Goal: Task Accomplishment & Management: Use online tool/utility

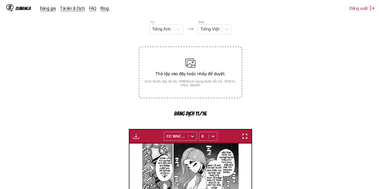
scroll to position [52, 0]
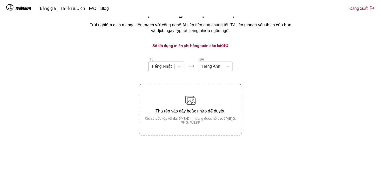
click at [167, 69] on div at bounding box center [161, 67] width 21 height 6
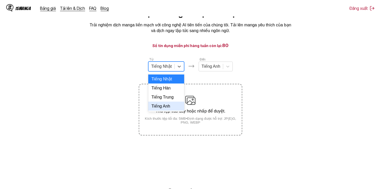
click at [167, 110] on div "Tiếng Anh" at bounding box center [166, 105] width 36 height 9
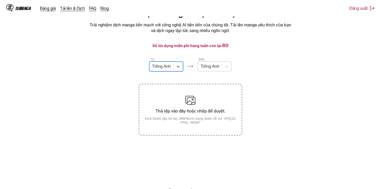
click at [213, 68] on div at bounding box center [209, 67] width 19 height 6
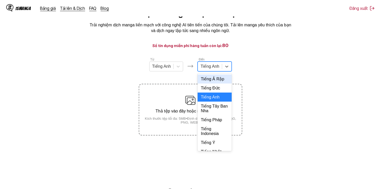
scroll to position [112, 0]
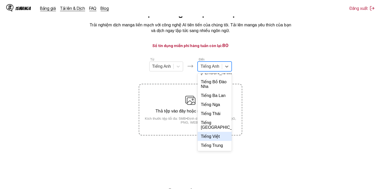
drag, startPoint x: 215, startPoint y: 133, endPoint x: 215, endPoint y: 131, distance: 2.6
click at [215, 131] on div "Tiếng Ả Rập Tiếng Đức Tiếng Anh Tiếng Tây Ban Nha Tiếng Pháp Tiếng Indonesia Ti…" at bounding box center [215, 111] width 34 height 77
click at [215, 137] on div "Tiếng Việt" at bounding box center [215, 136] width 34 height 9
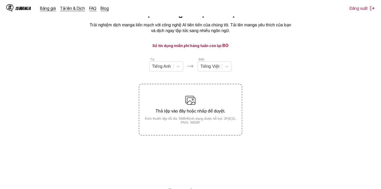
click at [250, 63] on section "Từ Tiếng Anh Đến Tiếng Việt Thả tệp vào đây hoặc nhấp để duyệt. Kích thước tệp …" at bounding box center [190, 96] width 373 height 78
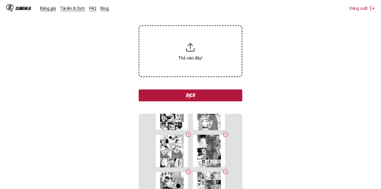
scroll to position [83, 0]
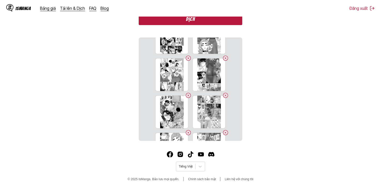
click at [216, 23] on button "Dịch" at bounding box center [190, 19] width 103 height 12
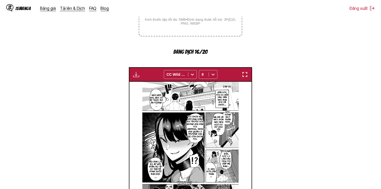
scroll to position [86, 0]
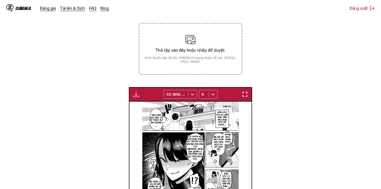
click at [138, 93] on img "button" at bounding box center [136, 94] width 6 height 6
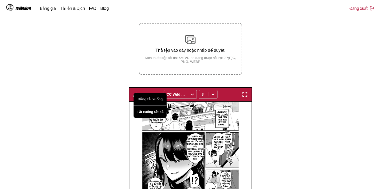
click at [161, 111] on button "Tải xuống tất cả" at bounding box center [149, 111] width 33 height 12
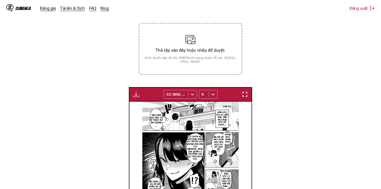
click at [282, 80] on section "Từ Tiếng Anh Đến Tiếng Việt Thả tệp vào đây hoặc nhấp để duyệt. Kích thước tệp …" at bounding box center [190, 123] width 373 height 255
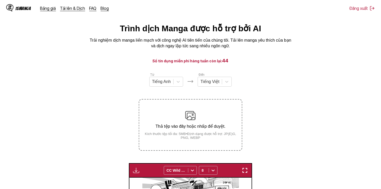
scroll to position [0, 0]
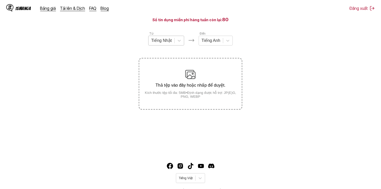
click at [151, 38] on div "Tiếng Nhật" at bounding box center [161, 41] width 26 height 8
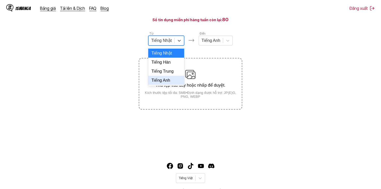
click at [174, 85] on div "Tiếng Anh" at bounding box center [166, 80] width 36 height 9
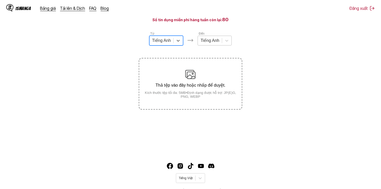
click at [210, 43] on div at bounding box center [209, 41] width 19 height 6
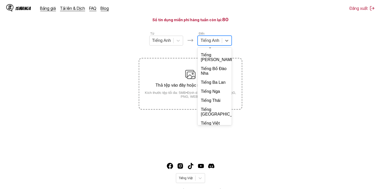
scroll to position [112, 0]
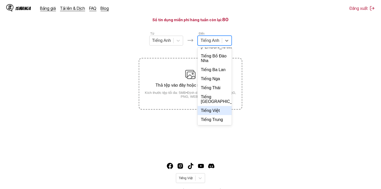
click at [209, 115] on div "Tiếng Việt" at bounding box center [215, 110] width 34 height 9
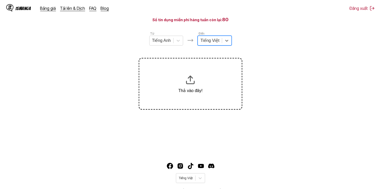
click at [313, 39] on section "Từ Tiếng Anh Đến option Tiếng Việt, selected. Select is focused ,type to refine…" at bounding box center [190, 70] width 373 height 78
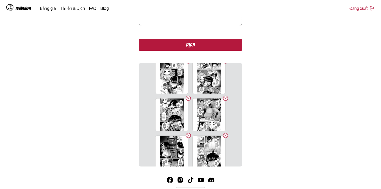
scroll to position [198, 0]
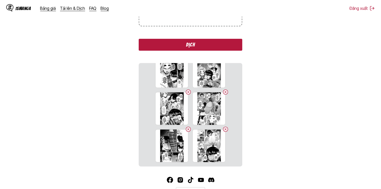
click at [208, 49] on button "Dịch" at bounding box center [190, 45] width 103 height 12
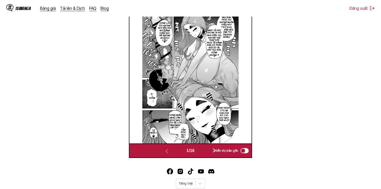
scroll to position [120, 0]
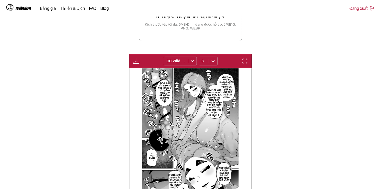
click at [133, 56] on div "Bảng tải xuống Tải xuống tất cả CC Wild Words 8" at bounding box center [190, 61] width 123 height 14
click at [134, 62] on img "button" at bounding box center [136, 61] width 6 height 6
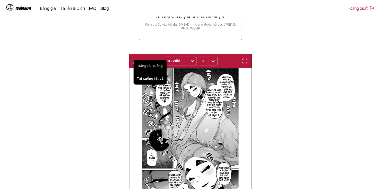
click at [154, 77] on button "Tải xuống tất cả" at bounding box center [149, 78] width 33 height 12
click at [301, 109] on section "Từ Tiếng Anh Đến Tiếng Việt Thả tệp vào đây hoặc nhấp để duyệt. Kích thước tệp …" at bounding box center [190, 90] width 373 height 255
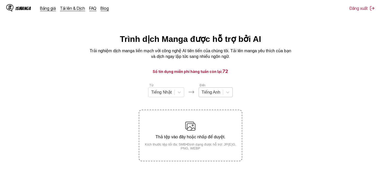
click at [221, 94] on div "Tiếng Anh" at bounding box center [211, 92] width 24 height 8
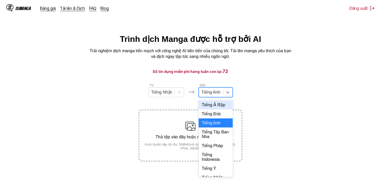
scroll to position [112, 0]
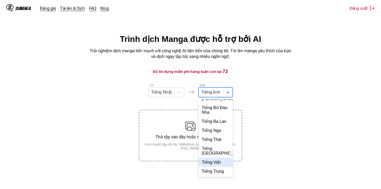
click at [219, 163] on div "Tiếng Việt" at bounding box center [216, 161] width 34 height 9
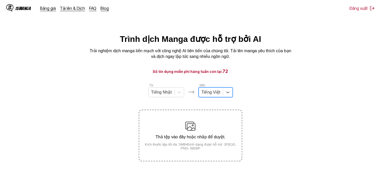
click at [269, 70] on h3 "Số tín dụng miễn phí hàng tuần còn lại: 72" at bounding box center [190, 71] width 356 height 6
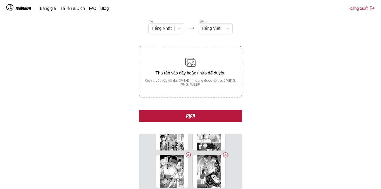
scroll to position [0, 0]
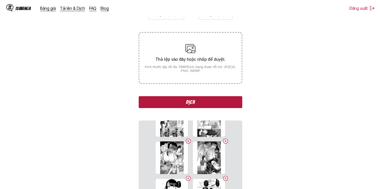
click at [205, 106] on button "Dịch" at bounding box center [190, 102] width 103 height 12
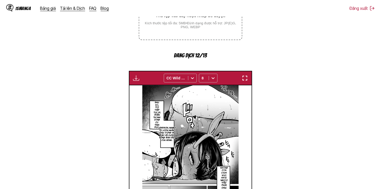
scroll to position [216, 0]
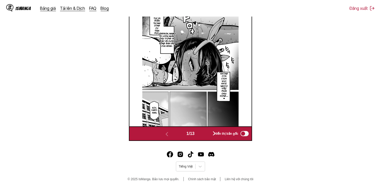
click at [207, 136] on button "button" at bounding box center [214, 133] width 31 height 7
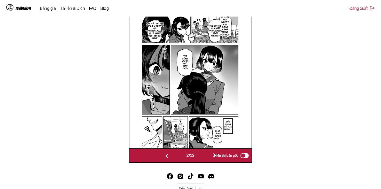
scroll to position [181, 0]
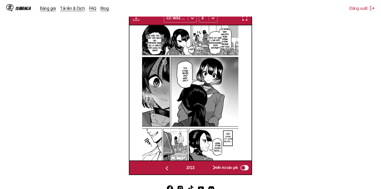
click at [203, 172] on div "2 / 13 Hiển thị bản gốc" at bounding box center [190, 167] width 123 height 14
click at [204, 169] on button "button" at bounding box center [214, 167] width 31 height 7
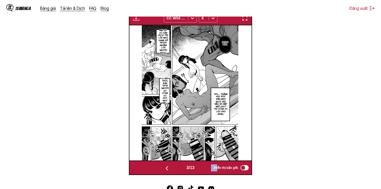
click at [204, 169] on button "button" at bounding box center [214, 167] width 31 height 7
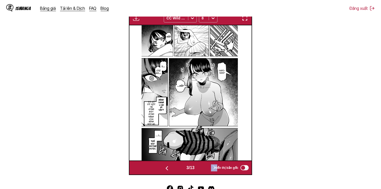
click at [204, 169] on button "button" at bounding box center [214, 167] width 31 height 7
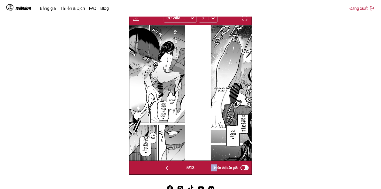
click at [204, 169] on button "button" at bounding box center [214, 167] width 31 height 7
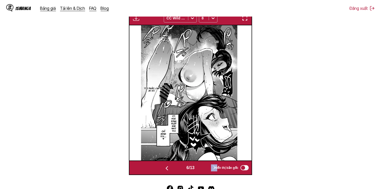
click at [204, 169] on button "button" at bounding box center [214, 167] width 31 height 7
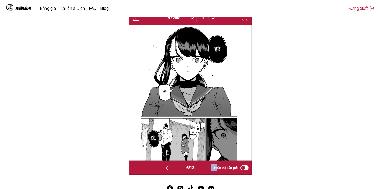
click at [204, 169] on button "button" at bounding box center [214, 167] width 31 height 7
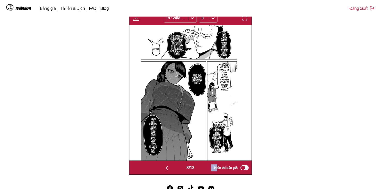
click at [204, 169] on button "button" at bounding box center [214, 167] width 31 height 7
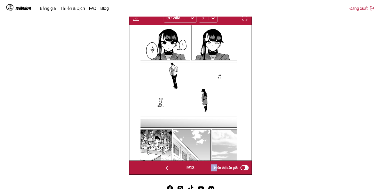
click at [204, 169] on button "button" at bounding box center [214, 167] width 31 height 7
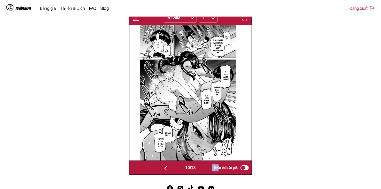
click at [204, 169] on button "button" at bounding box center [215, 167] width 31 height 7
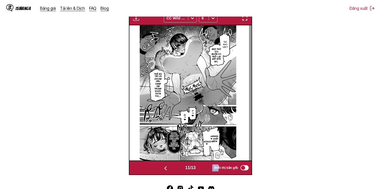
click at [204, 169] on button "button" at bounding box center [215, 167] width 31 height 7
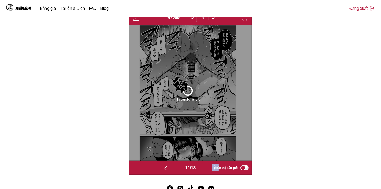
click at [204, 169] on button "button" at bounding box center [215, 167] width 31 height 7
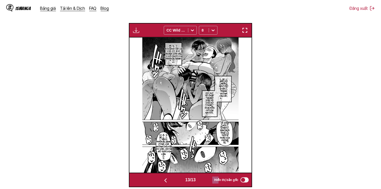
scroll to position [68, 0]
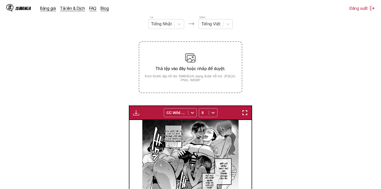
click at [297, 61] on section "Từ Tiếng Nhật Đến Tiếng Việt Thả tệp vào đây hoặc nhấp để duyệt. Kích thước tệp…" at bounding box center [190, 141] width 373 height 255
click at [139, 115] on button "button" at bounding box center [135, 112] width 9 height 7
click at [146, 131] on button "Tải xuống tất cả" at bounding box center [149, 130] width 33 height 12
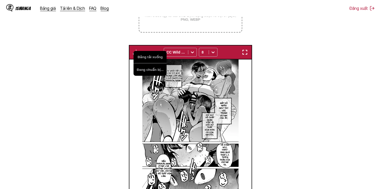
scroll to position [129, 0]
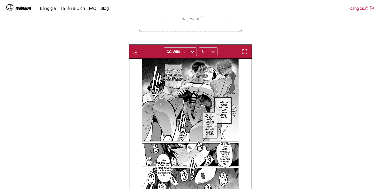
click at [316, 44] on section "Từ Tiếng Nhật Đến Tiếng Việt Thả tệp vào đây hoặc nhấp để duyệt. Kích thước tệp…" at bounding box center [190, 81] width 373 height 255
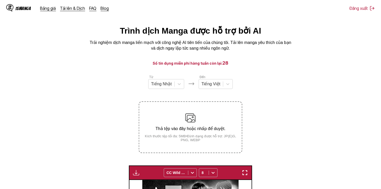
scroll to position [0, 0]
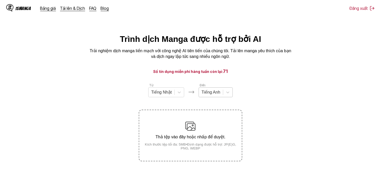
click at [219, 94] on div at bounding box center [210, 92] width 19 height 6
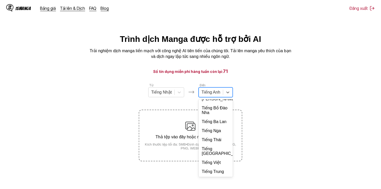
scroll to position [112, 0]
click at [219, 164] on div "Tiếng Việt" at bounding box center [216, 161] width 34 height 9
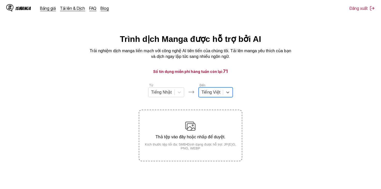
click at [264, 88] on section "Từ Tiếng Nhật Đến option Tiếng Việt, selected. Tiếng Việt Thả tệp vào đây hoặc …" at bounding box center [190, 122] width 373 height 78
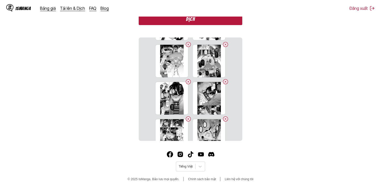
scroll to position [0, 0]
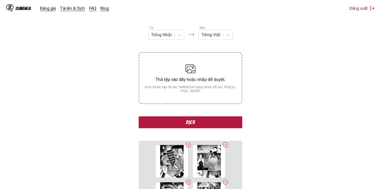
click at [212, 119] on button "Dịch" at bounding box center [190, 122] width 103 height 12
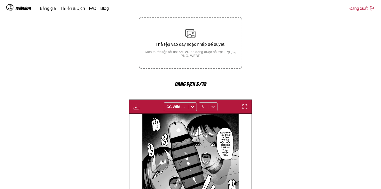
scroll to position [216, 0]
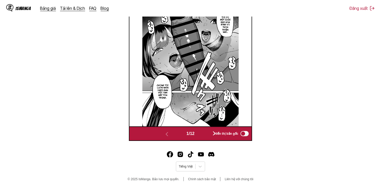
click at [200, 134] on div "1 / 12" at bounding box center [190, 133] width 78 height 7
click at [204, 133] on button "button" at bounding box center [214, 133] width 31 height 7
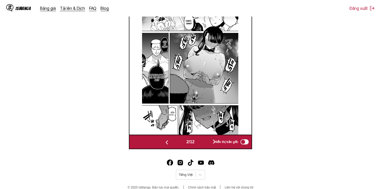
click at [206, 133] on img at bounding box center [190, 66] width 96 height 135
click at [205, 145] on button "button" at bounding box center [214, 141] width 31 height 7
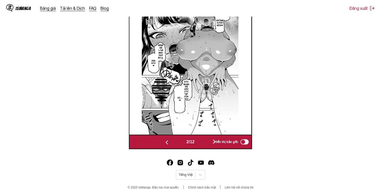
click at [205, 145] on button "button" at bounding box center [214, 141] width 31 height 7
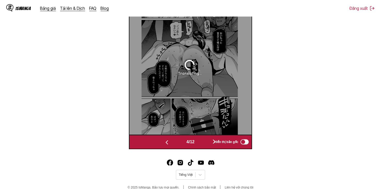
click at [206, 150] on div "IsManga Bảng giá Tải lên & Dịch FAQ Blog Đăng xuất Bảng giá Tải lên & Dịch FAQ …" at bounding box center [190, 12] width 381 height 370
click at [207, 144] on button "button" at bounding box center [214, 141] width 31 height 7
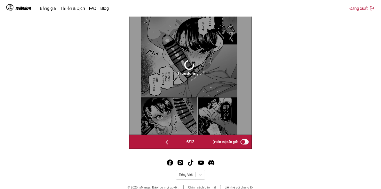
click at [207, 144] on button "button" at bounding box center [214, 141] width 31 height 7
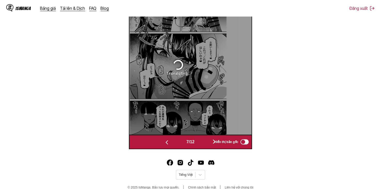
click at [207, 144] on button "button" at bounding box center [214, 141] width 31 height 7
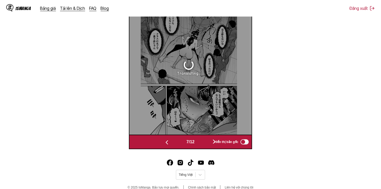
click at [207, 144] on button "button" at bounding box center [214, 141] width 31 height 7
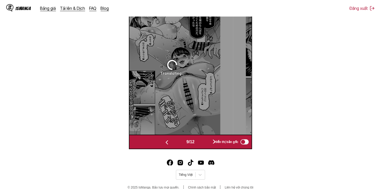
click at [207, 144] on button "button" at bounding box center [214, 141] width 31 height 7
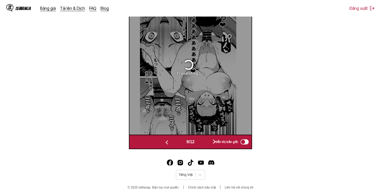
click at [207, 144] on button "button" at bounding box center [214, 141] width 31 height 7
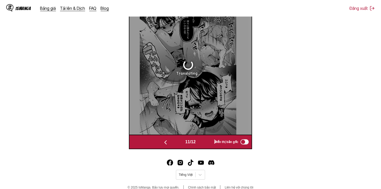
click at [207, 144] on button "button" at bounding box center [215, 141] width 31 height 7
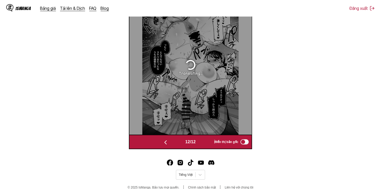
click at [305, 80] on section "Từ Tiếng Nhật Đến Tiếng Việt Thả tệp vào đây hoặc nhấp để duyệt. Kích thước tệp…" at bounding box center [190, 12] width 373 height 273
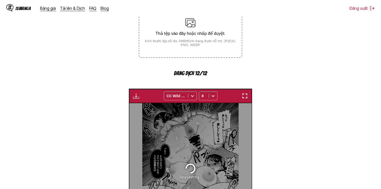
scroll to position [216, 0]
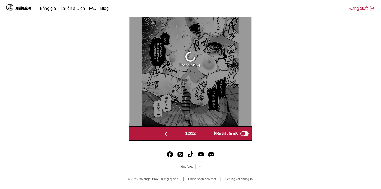
click at [165, 136] on img "button" at bounding box center [165, 134] width 6 height 6
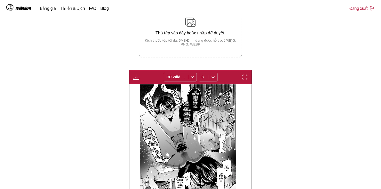
scroll to position [163, 0]
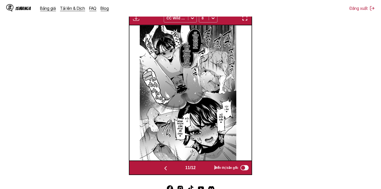
click at [210, 170] on button "button" at bounding box center [215, 167] width 31 height 7
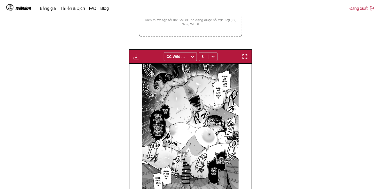
scroll to position [34, 0]
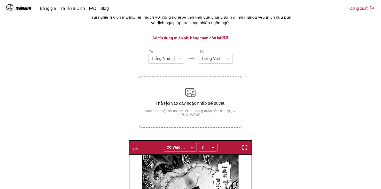
click at [136, 147] on img "button" at bounding box center [136, 147] width 6 height 6
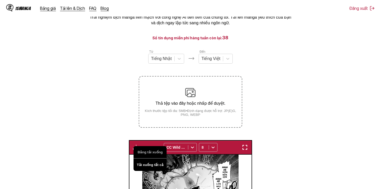
click at [148, 165] on button "Tải xuống tất cả" at bounding box center [149, 164] width 33 height 12
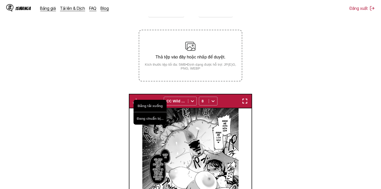
scroll to position [163, 0]
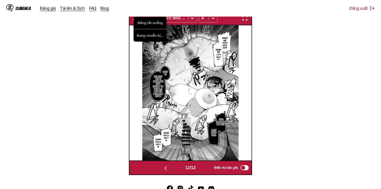
click at [163, 169] on img "button" at bounding box center [165, 168] width 6 height 6
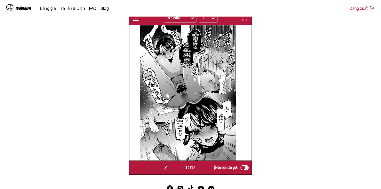
click at [167, 170] on img "button" at bounding box center [165, 168] width 6 height 6
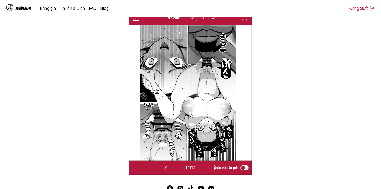
click at [167, 170] on button "button" at bounding box center [165, 167] width 31 height 7
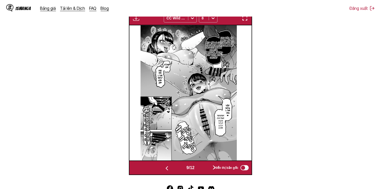
click at [167, 170] on img "button" at bounding box center [167, 168] width 6 height 6
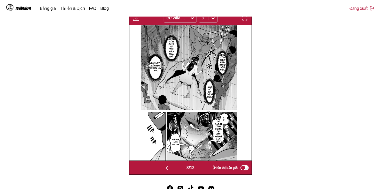
click at [167, 170] on img "button" at bounding box center [167, 168] width 6 height 6
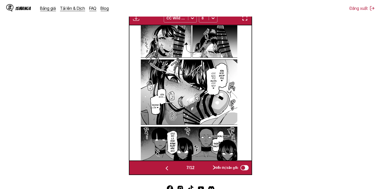
click at [167, 170] on img "button" at bounding box center [167, 168] width 6 height 6
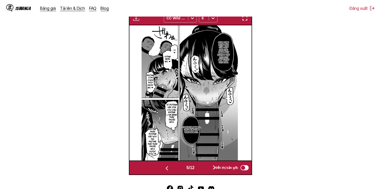
click at [208, 166] on button "button" at bounding box center [214, 167] width 31 height 7
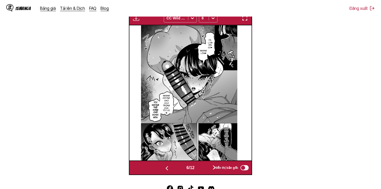
click at [207, 168] on button "button" at bounding box center [214, 167] width 31 height 7
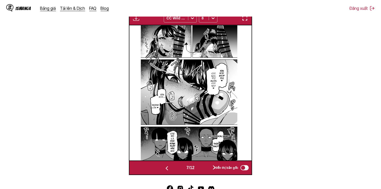
click at [207, 168] on button "button" at bounding box center [214, 167] width 31 height 7
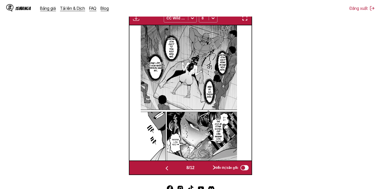
click at [207, 168] on button "button" at bounding box center [214, 167] width 31 height 7
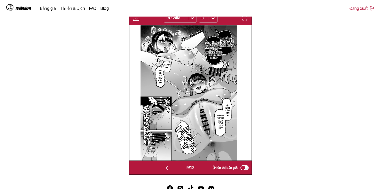
click at [207, 168] on button "button" at bounding box center [214, 167] width 31 height 7
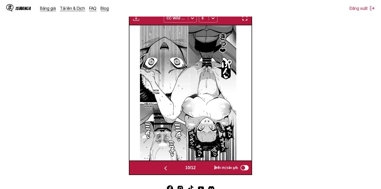
click at [207, 168] on button "button" at bounding box center [215, 167] width 31 height 7
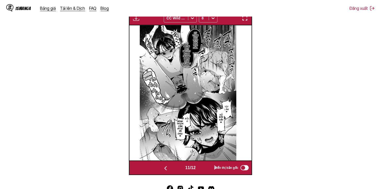
click at [207, 168] on button "button" at bounding box center [215, 167] width 31 height 7
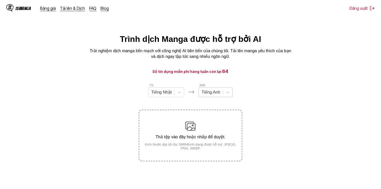
click at [212, 92] on div at bounding box center [210, 92] width 19 height 6
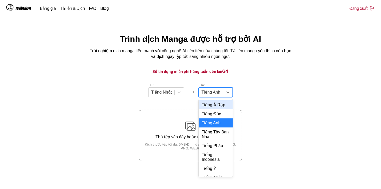
scroll to position [112, 0]
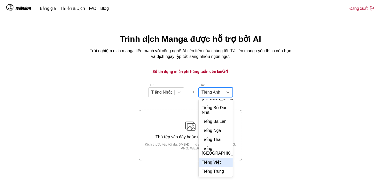
click at [214, 160] on div "Tiếng Việt" at bounding box center [216, 161] width 34 height 9
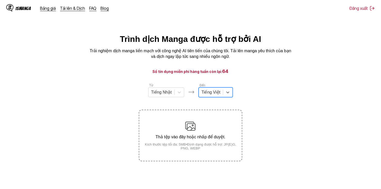
click at [289, 100] on section "Từ Tiếng Nhật Đến option Tiếng Việt, selected. Select is focused ,type to refin…" at bounding box center [190, 122] width 373 height 78
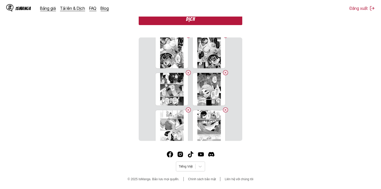
scroll to position [0, 0]
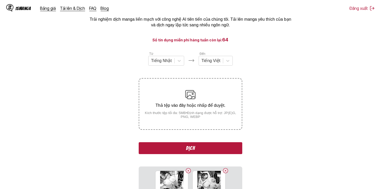
click at [216, 146] on button "Dịch" at bounding box center [190, 148] width 103 height 12
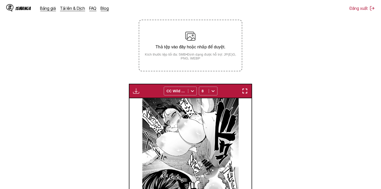
scroll to position [197, 0]
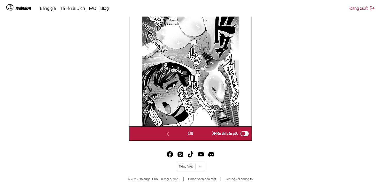
click at [203, 134] on button "button" at bounding box center [213, 133] width 31 height 7
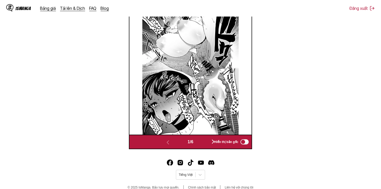
scroll to position [0, 122]
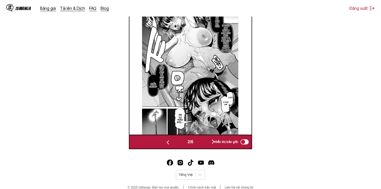
click at [201, 137] on div "2 / 6 Hiển thị bản gốc" at bounding box center [190, 142] width 123 height 14
click at [201, 141] on button "button" at bounding box center [213, 141] width 31 height 7
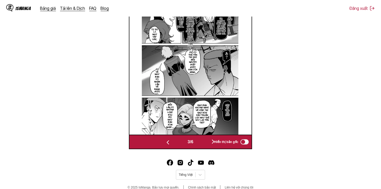
click at [202, 144] on button "button" at bounding box center [213, 141] width 31 height 7
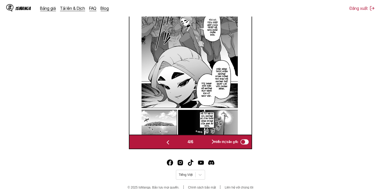
click at [202, 144] on button "button" at bounding box center [213, 141] width 31 height 7
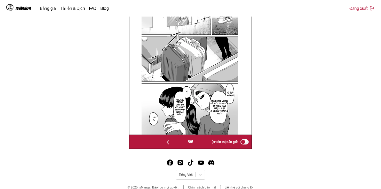
click at [202, 144] on button "button" at bounding box center [213, 141] width 31 height 7
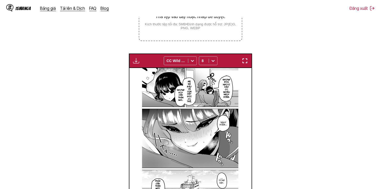
scroll to position [111, 0]
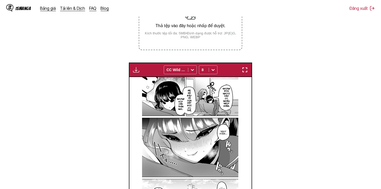
click at [134, 69] on img "button" at bounding box center [136, 70] width 6 height 6
click at [156, 84] on button "Tải xuống tất cả" at bounding box center [149, 87] width 33 height 12
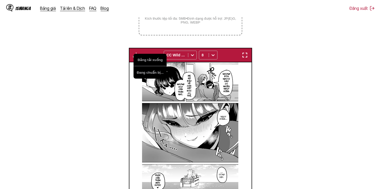
scroll to position [94, 0]
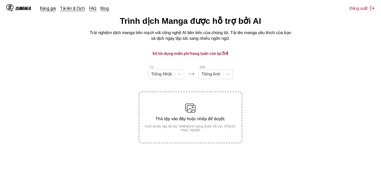
scroll to position [52, 0]
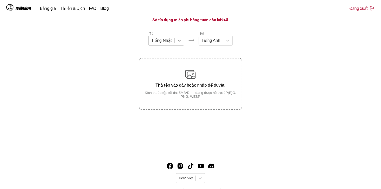
click at [177, 40] on div at bounding box center [179, 40] width 9 height 9
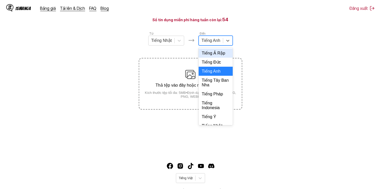
click at [219, 43] on div at bounding box center [210, 41] width 19 height 6
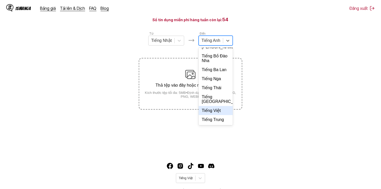
click at [219, 112] on div "Tiếng Việt" at bounding box center [216, 110] width 34 height 9
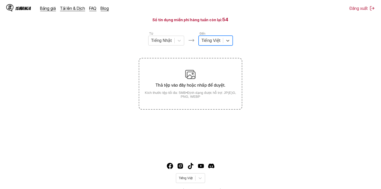
click at [295, 48] on section "Từ Tiếng Nhật Đến option Tiếng Việt, selected. Tiếng Việt Thả tệp vào đây hoặc …" at bounding box center [190, 70] width 373 height 78
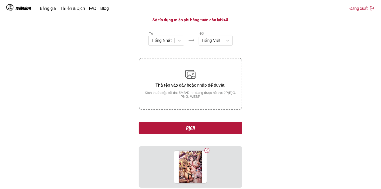
click at [185, 123] on button "Dịch" at bounding box center [190, 128] width 103 height 12
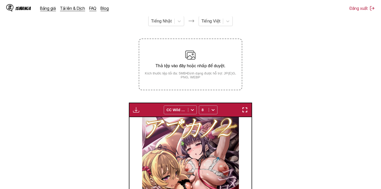
scroll to position [155, 0]
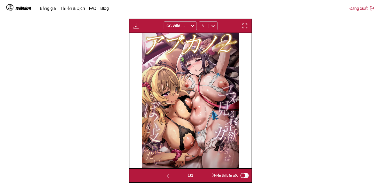
click at [204, 98] on img at bounding box center [190, 100] width 97 height 135
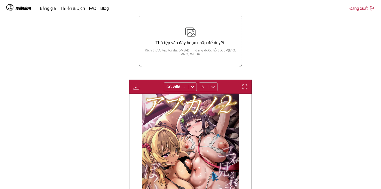
scroll to position [17, 0]
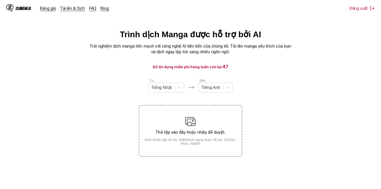
scroll to position [63, 0]
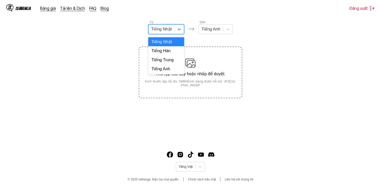
click at [172, 32] on div "Tiếng Nhật" at bounding box center [161, 29] width 26 height 8
click at [169, 73] on div "Tiếng Anh" at bounding box center [166, 68] width 36 height 9
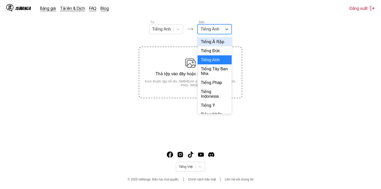
click at [213, 32] on div at bounding box center [209, 29] width 19 height 6
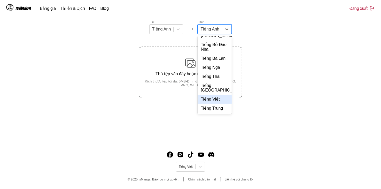
click at [209, 98] on div "Tiếng Việt" at bounding box center [215, 98] width 34 height 9
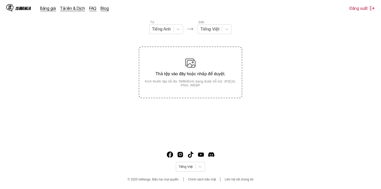
click at [272, 59] on section "Từ Tiếng Anh Đến Tiếng Việt Thả tệp vào đây hoặc nhấp để duyệt. Kích thước tệp …" at bounding box center [190, 59] width 373 height 78
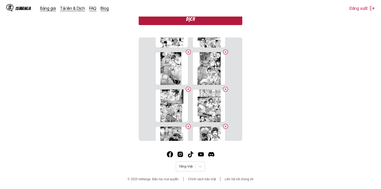
scroll to position [161, 0]
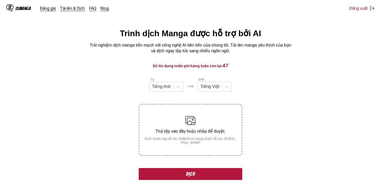
click at [212, 172] on button "Dịch" at bounding box center [190, 174] width 103 height 12
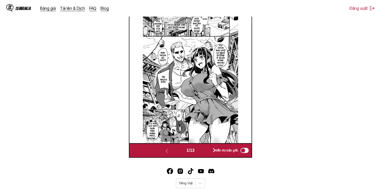
scroll to position [138, 0]
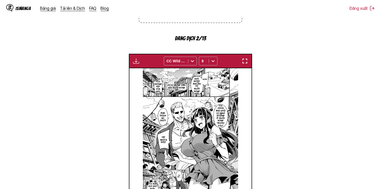
click at [141, 61] on div "Đang chờ hoàn tất bản dịch... CC Wild Words 8" at bounding box center [190, 61] width 123 height 14
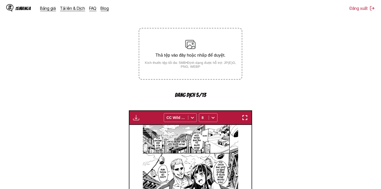
scroll to position [181, 0]
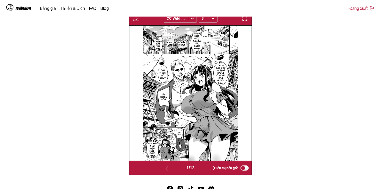
click at [201, 167] on button "button" at bounding box center [214, 167] width 31 height 7
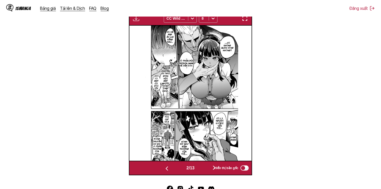
click at [201, 167] on button "button" at bounding box center [214, 167] width 31 height 7
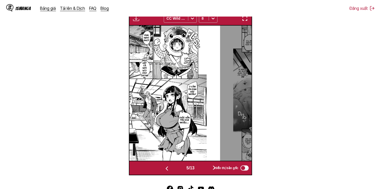
click at [201, 167] on button "button" at bounding box center [214, 167] width 31 height 7
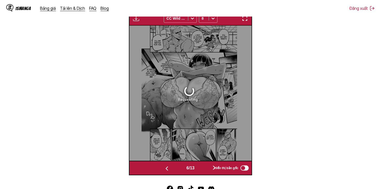
click at [201, 167] on button "button" at bounding box center [214, 167] width 31 height 7
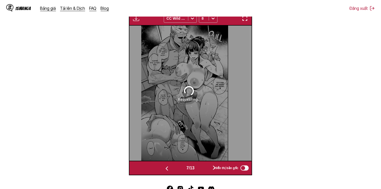
click at [174, 168] on button "button" at bounding box center [166, 167] width 31 height 7
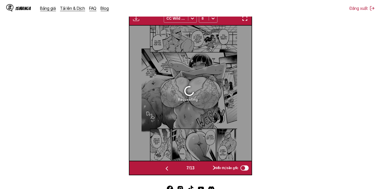
click at [174, 168] on button "button" at bounding box center [166, 167] width 31 height 7
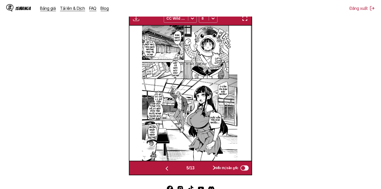
click at [174, 168] on button "button" at bounding box center [166, 167] width 31 height 7
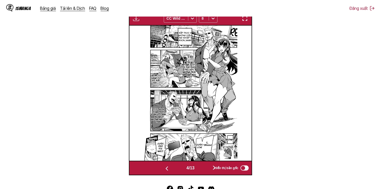
click at [174, 168] on button "button" at bounding box center [166, 167] width 31 height 7
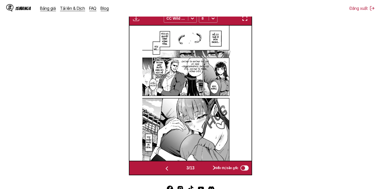
click at [174, 168] on button "button" at bounding box center [166, 167] width 31 height 7
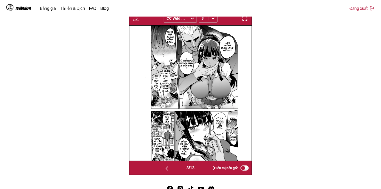
click at [174, 168] on button "button" at bounding box center [166, 167] width 31 height 7
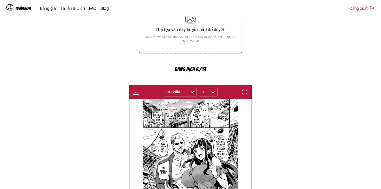
scroll to position [103, 0]
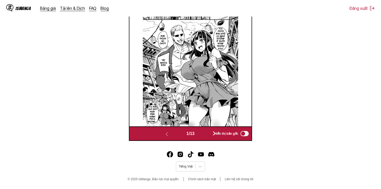
click at [206, 132] on button "button" at bounding box center [214, 133] width 31 height 7
click at [265, 126] on img at bounding box center [313, 58] width 96 height 135
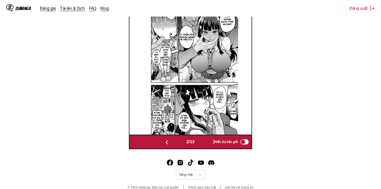
click at [207, 134] on img at bounding box center [191, 66] width 96 height 135
click at [207, 142] on button "button" at bounding box center [214, 141] width 31 height 7
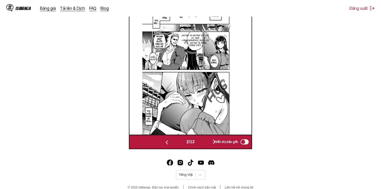
click at [207, 142] on button "button" at bounding box center [214, 141] width 31 height 7
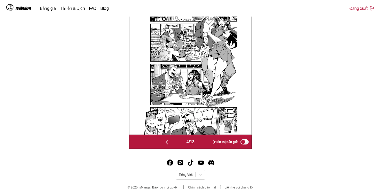
click at [207, 142] on button "button" at bounding box center [214, 141] width 31 height 7
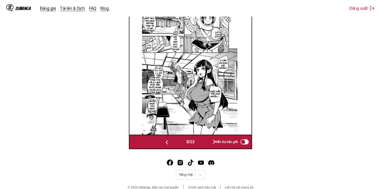
click at [207, 142] on button "button" at bounding box center [214, 141] width 31 height 7
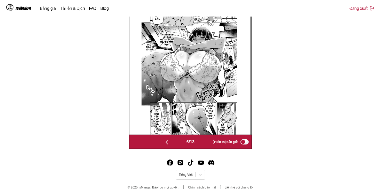
click at [207, 142] on button "button" at bounding box center [214, 141] width 31 height 7
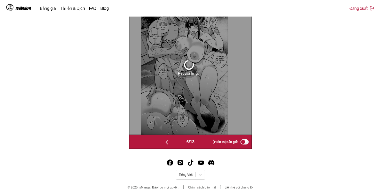
click at [207, 142] on button "button" at bounding box center [214, 141] width 31 height 7
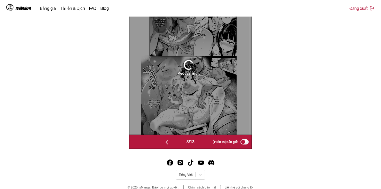
click at [207, 142] on button "button" at bounding box center [214, 141] width 31 height 7
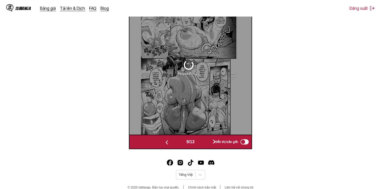
click at [207, 142] on button "button" at bounding box center [214, 141] width 31 height 7
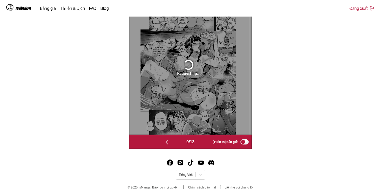
click at [207, 142] on button "button" at bounding box center [214, 141] width 31 height 7
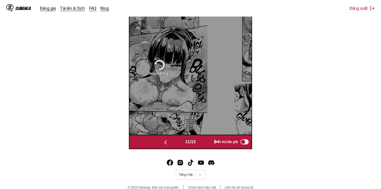
click at [207, 142] on button "button" at bounding box center [215, 141] width 31 height 7
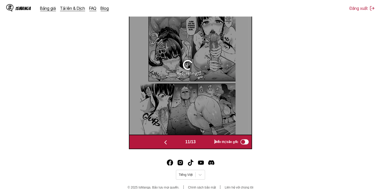
click at [207, 142] on button "button" at bounding box center [215, 141] width 31 height 7
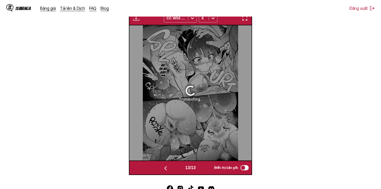
scroll to position [78, 0]
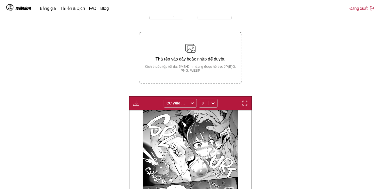
click at [138, 103] on img "button" at bounding box center [136, 103] width 6 height 6
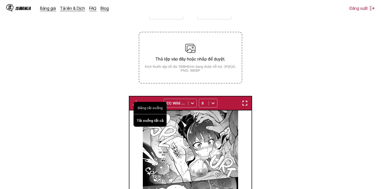
click at [143, 118] on button "Tải xuống tất cả" at bounding box center [149, 120] width 33 height 12
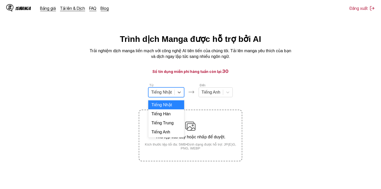
click at [169, 94] on div at bounding box center [161, 92] width 21 height 6
click at [167, 136] on div "Tiếng Anh" at bounding box center [166, 131] width 36 height 9
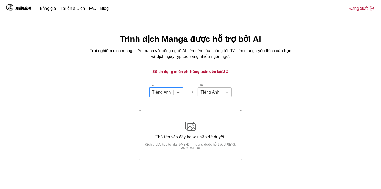
drag, startPoint x: 208, startPoint y: 97, endPoint x: 212, endPoint y: 97, distance: 3.6
click at [209, 95] on div at bounding box center [209, 92] width 19 height 6
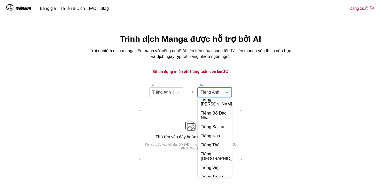
scroll to position [112, 0]
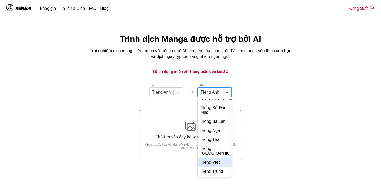
click at [218, 166] on div "Tiếng Việt" at bounding box center [215, 161] width 34 height 9
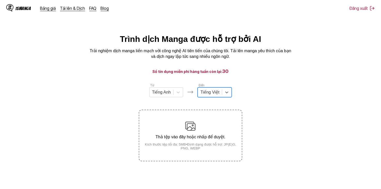
click at [264, 99] on section "Từ Tiếng Anh Đến option Tiếng Việt, selected. Tiếng Việt Thả tệp vào đây hoặc n…" at bounding box center [190, 122] width 373 height 78
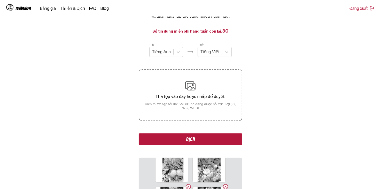
scroll to position [31, 0]
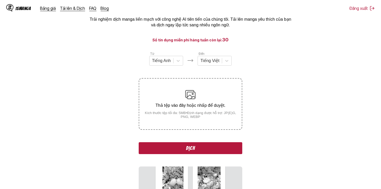
click at [200, 147] on button "Dịch" at bounding box center [190, 148] width 103 height 12
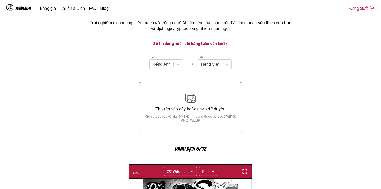
scroll to position [26, 0]
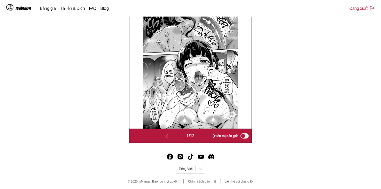
scroll to position [216, 0]
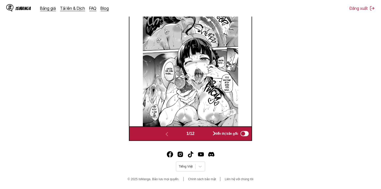
click at [210, 135] on button "button" at bounding box center [214, 133] width 31 height 7
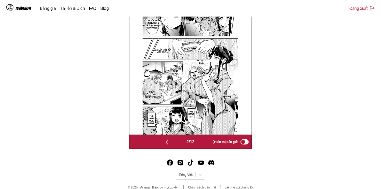
click at [210, 135] on div "2 / 12 Hiển thị bản gốc" at bounding box center [190, 142] width 123 height 14
click at [209, 140] on button "button" at bounding box center [214, 141] width 31 height 7
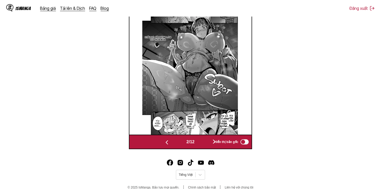
click at [209, 140] on button "button" at bounding box center [214, 141] width 31 height 7
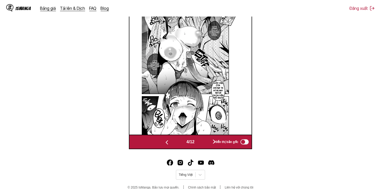
click at [209, 141] on button "button" at bounding box center [214, 141] width 31 height 7
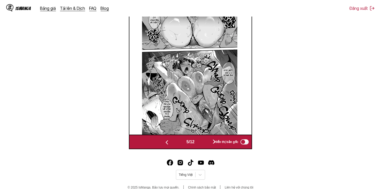
click at [209, 141] on button "button" at bounding box center [214, 141] width 31 height 7
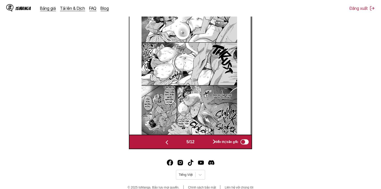
click at [209, 141] on button "button" at bounding box center [214, 141] width 31 height 7
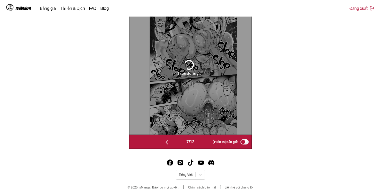
click at [209, 141] on button "button" at bounding box center [214, 141] width 31 height 7
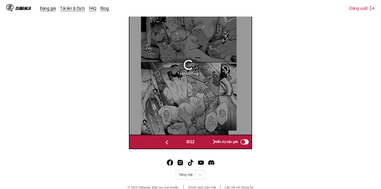
click at [209, 141] on button "button" at bounding box center [214, 141] width 31 height 7
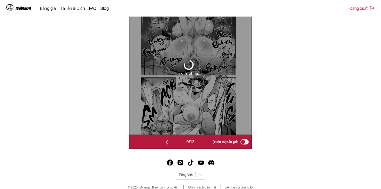
click at [209, 141] on button "button" at bounding box center [214, 141] width 31 height 7
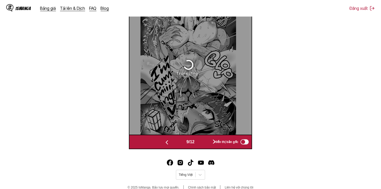
click at [209, 141] on button "button" at bounding box center [214, 141] width 31 height 7
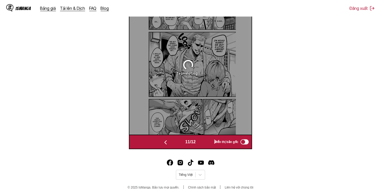
click at [209, 141] on button "button" at bounding box center [215, 141] width 31 height 7
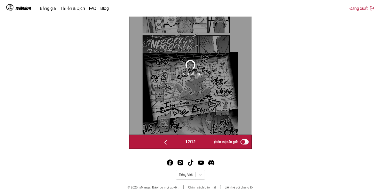
click at [173, 141] on button "button" at bounding box center [165, 141] width 31 height 7
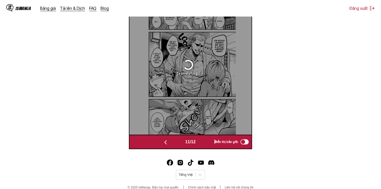
click at [210, 142] on button "button" at bounding box center [215, 141] width 31 height 7
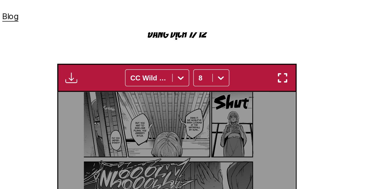
scroll to position [159, 0]
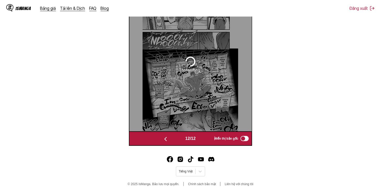
click at [169, 138] on button "button" at bounding box center [165, 138] width 31 height 7
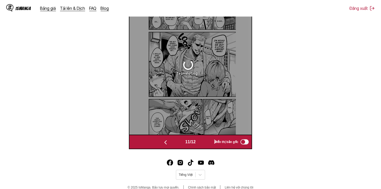
click at [168, 140] on button "button" at bounding box center [165, 141] width 31 height 7
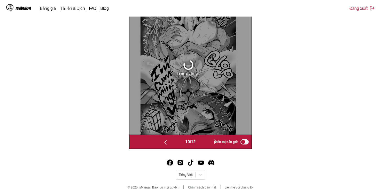
click at [208, 136] on div "10 / 12 Hiển thị bản gốc" at bounding box center [190, 142] width 123 height 14
click at [206, 144] on button "button" at bounding box center [215, 141] width 31 height 7
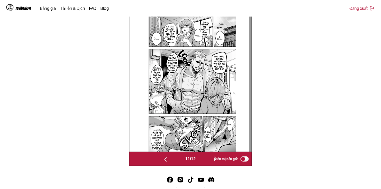
scroll to position [171, 0]
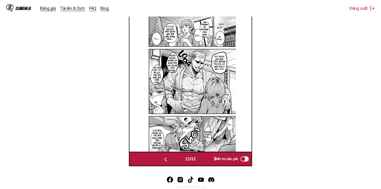
click at [202, 160] on button "button" at bounding box center [215, 158] width 31 height 7
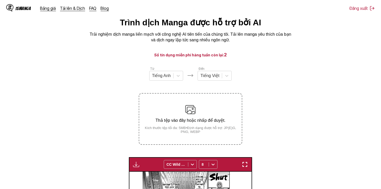
scroll to position [17, 0]
click at [135, 160] on div "Bảng tải xuống Tải xuống tất cả CC Wild Words 8" at bounding box center [190, 164] width 123 height 14
click at [134, 166] on img "button" at bounding box center [136, 164] width 6 height 6
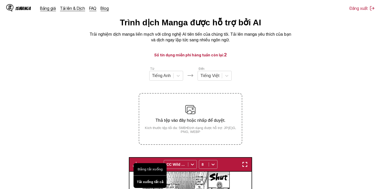
click at [143, 178] on button "Tải xuống tất cả" at bounding box center [149, 181] width 33 height 12
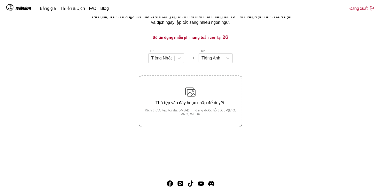
scroll to position [63, 0]
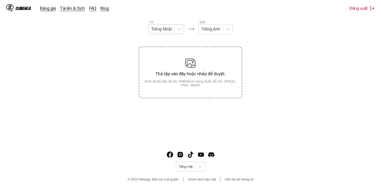
click at [172, 33] on div "Tiếng Nhật" at bounding box center [161, 29] width 26 height 8
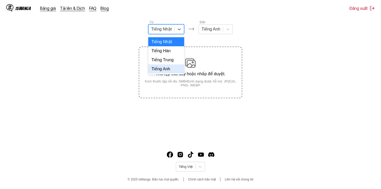
click at [169, 72] on div "Tiếng Anh" at bounding box center [166, 68] width 36 height 9
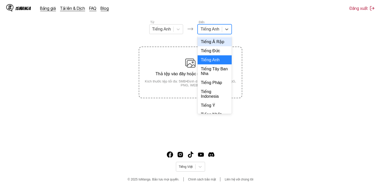
click at [217, 31] on div at bounding box center [209, 29] width 19 height 6
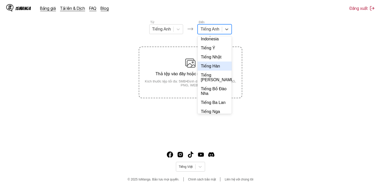
scroll to position [112, 0]
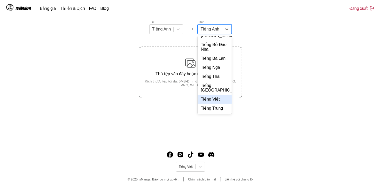
click at [216, 103] on div "Tiếng Việt" at bounding box center [215, 98] width 34 height 9
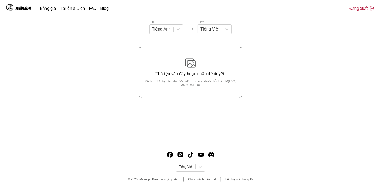
click at [257, 40] on section "Từ Tiếng Anh Đến Tiếng Việt Thả tệp vào đây hoặc nhấp để duyệt. Kích thước tệp …" at bounding box center [190, 59] width 373 height 78
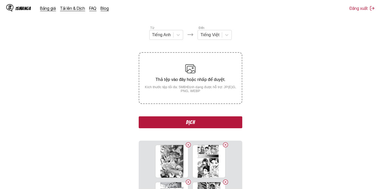
click at [211, 123] on button "Dịch" at bounding box center [190, 122] width 103 height 12
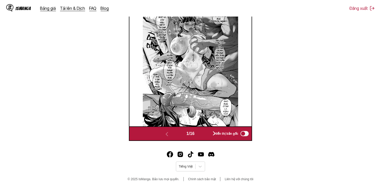
scroll to position [164, 0]
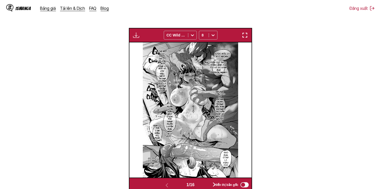
click at [136, 36] on img "button" at bounding box center [136, 35] width 6 height 6
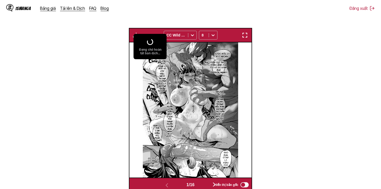
click at [153, 42] on img at bounding box center [150, 42] width 8 height 8
click at [152, 42] on img at bounding box center [150, 42] width 8 height 8
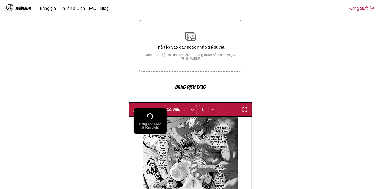
scroll to position [86, 0]
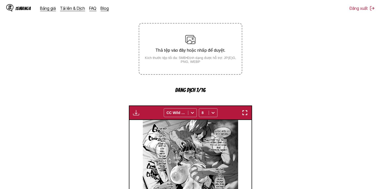
click at [266, 79] on section "Từ Tiếng Anh Đến Tiếng Việt Thả tệp vào đây hoặc nhấp để duyệt. Kích thước tệp …" at bounding box center [190, 132] width 373 height 273
click at [131, 112] on div "Đang chờ hoàn tất bản dịch... CC Wild Words 8" at bounding box center [190, 112] width 123 height 14
click at [134, 112] on img "button" at bounding box center [136, 112] width 6 height 6
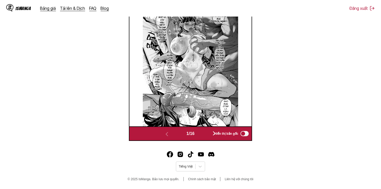
scroll to position [216, 0]
click at [202, 135] on button "button" at bounding box center [214, 133] width 31 height 7
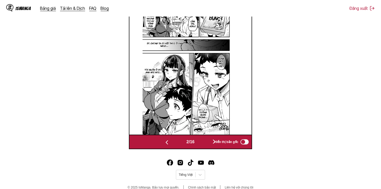
click at [202, 135] on div "2 / 16 Hiển thị bản gốc" at bounding box center [190, 142] width 123 height 14
click at [203, 141] on button "button" at bounding box center [214, 141] width 31 height 7
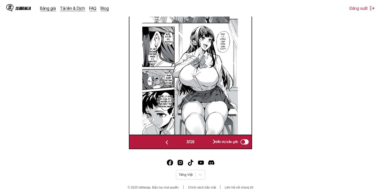
click at [204, 142] on button "button" at bounding box center [214, 141] width 31 height 7
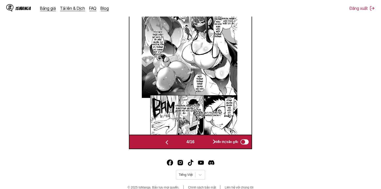
click at [204, 142] on button "button" at bounding box center [214, 141] width 31 height 7
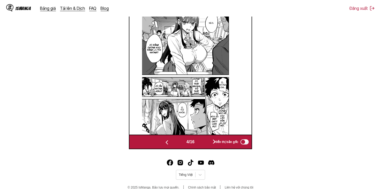
click at [204, 142] on button "button" at bounding box center [214, 141] width 31 height 7
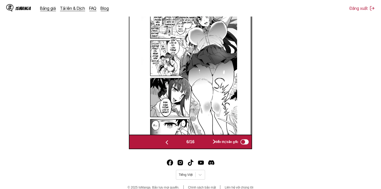
click at [204, 142] on button "button" at bounding box center [214, 141] width 31 height 7
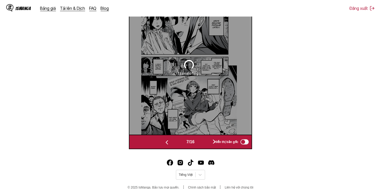
click at [204, 142] on button "button" at bounding box center [214, 141] width 31 height 7
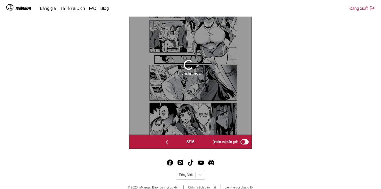
click at [204, 142] on button "button" at bounding box center [214, 141] width 31 height 7
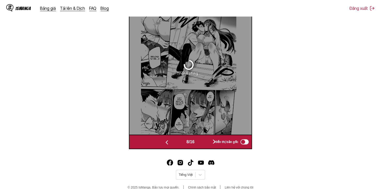
click at [204, 142] on button "button" at bounding box center [214, 141] width 31 height 7
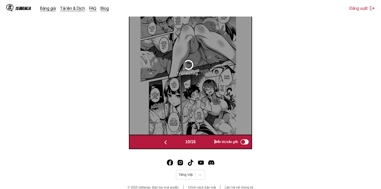
click at [204, 142] on button "button" at bounding box center [215, 141] width 31 height 7
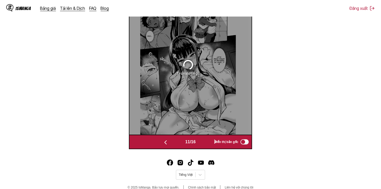
click at [204, 142] on button "button" at bounding box center [215, 141] width 31 height 7
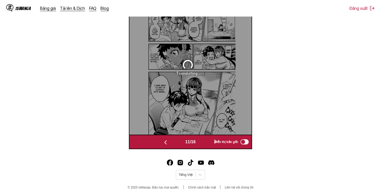
click at [204, 142] on button "button" at bounding box center [215, 141] width 31 height 7
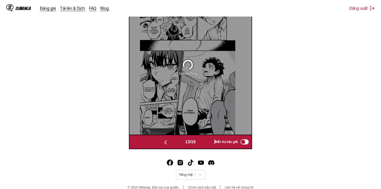
click at [204, 142] on button "button" at bounding box center [215, 141] width 31 height 7
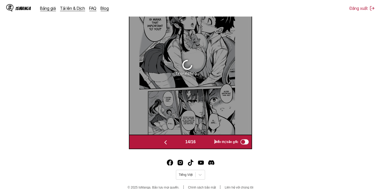
click at [204, 142] on button "button" at bounding box center [215, 141] width 31 height 7
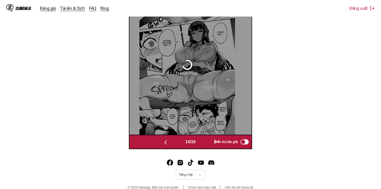
click at [204, 142] on button "button" at bounding box center [215, 141] width 31 height 7
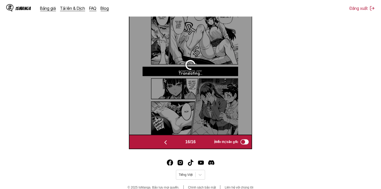
click at [169, 141] on button "button" at bounding box center [165, 141] width 31 height 7
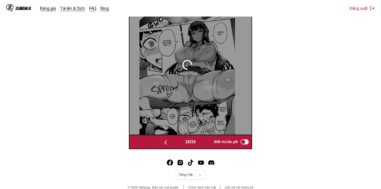
click at [169, 141] on button "button" at bounding box center [165, 141] width 31 height 7
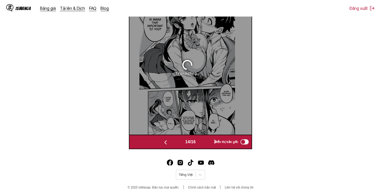
click at [169, 141] on button "button" at bounding box center [165, 141] width 31 height 7
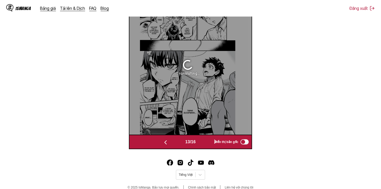
click at [169, 141] on button "button" at bounding box center [165, 141] width 31 height 7
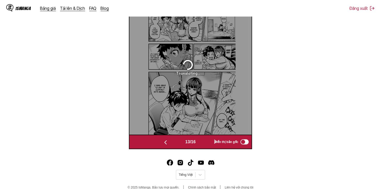
click at [168, 141] on button "button" at bounding box center [165, 141] width 31 height 7
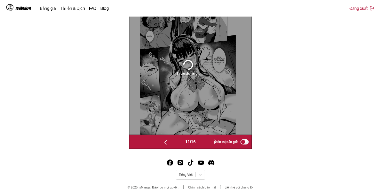
click at [168, 141] on button "button" at bounding box center [165, 141] width 31 height 7
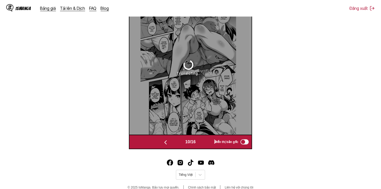
click at [168, 141] on button "button" at bounding box center [165, 141] width 31 height 7
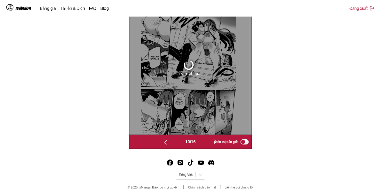
click at [168, 141] on button "button" at bounding box center [165, 141] width 31 height 7
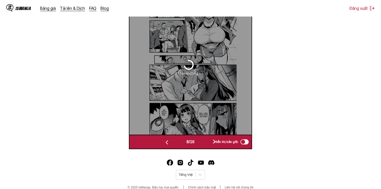
click at [168, 141] on button "button" at bounding box center [166, 141] width 31 height 7
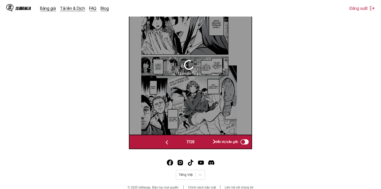
click at [168, 141] on button "button" at bounding box center [166, 141] width 31 height 7
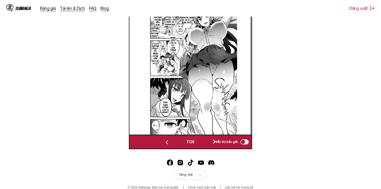
click at [168, 141] on button "button" at bounding box center [166, 141] width 31 height 7
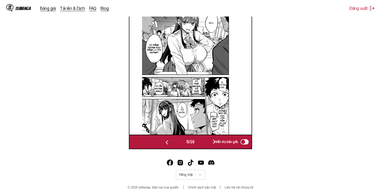
click at [168, 141] on button "button" at bounding box center [166, 141] width 31 height 7
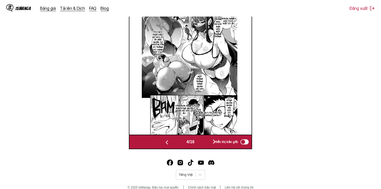
click at [168, 141] on button "button" at bounding box center [166, 141] width 31 height 7
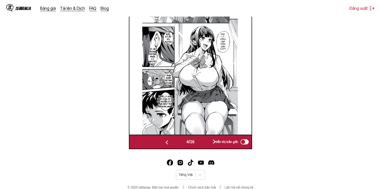
click at [168, 141] on button "button" at bounding box center [166, 141] width 31 height 7
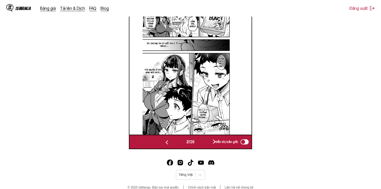
click at [168, 141] on button "button" at bounding box center [166, 141] width 31 height 7
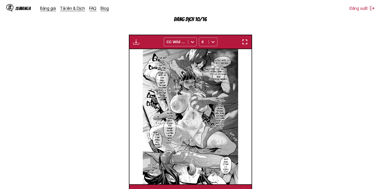
scroll to position [129, 0]
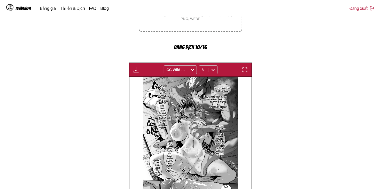
click at [137, 71] on img "button" at bounding box center [136, 70] width 6 height 6
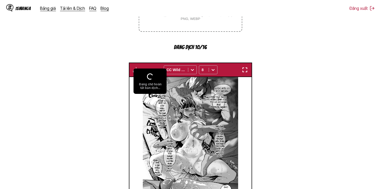
drag, startPoint x: 172, startPoint y: 105, endPoint x: 198, endPoint y: 105, distance: 25.0
click at [172, 105] on img at bounding box center [191, 144] width 96 height 135
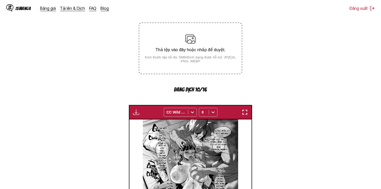
scroll to position [86, 0]
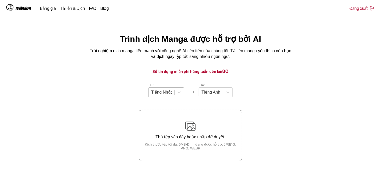
click at [173, 96] on div "Tiếng Nhật" at bounding box center [161, 92] width 26 height 8
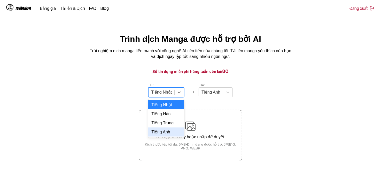
click at [172, 136] on div "Tiếng Anh" at bounding box center [166, 131] width 36 height 9
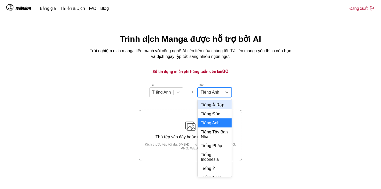
click at [221, 94] on div "Tiếng Anh" at bounding box center [210, 92] width 24 height 8
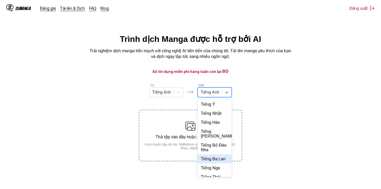
scroll to position [112, 0]
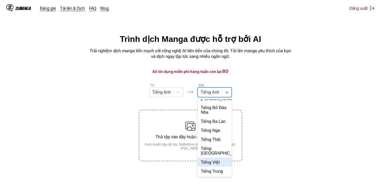
click at [212, 161] on div "Tiếng Việt" at bounding box center [215, 161] width 34 height 9
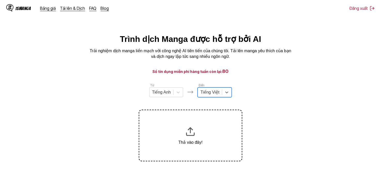
click at [274, 89] on section "Từ Tiếng Anh Đến option Tiếng Việt, selected. Select is focused ,type to refine…" at bounding box center [190, 122] width 373 height 78
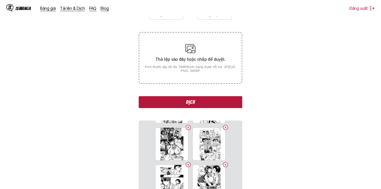
scroll to position [198, 0]
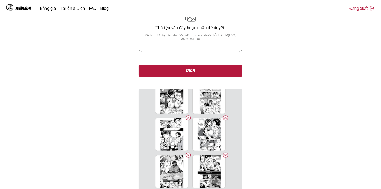
click at [211, 72] on button "Dịch" at bounding box center [190, 71] width 103 height 12
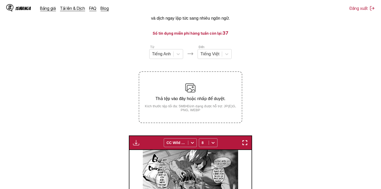
scroll to position [146, 0]
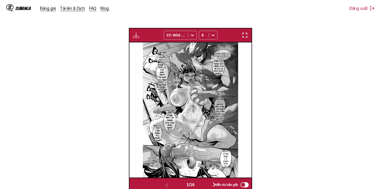
click at [137, 33] on img "button" at bounding box center [136, 35] width 6 height 6
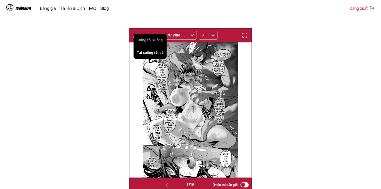
click at [151, 52] on button "Tải xuống tất cả" at bounding box center [149, 52] width 33 height 12
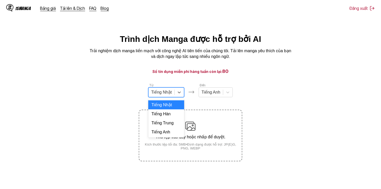
click at [173, 95] on div "Tiếng Nhật" at bounding box center [161, 92] width 26 height 8
click at [168, 134] on div "Tiếng Anh" at bounding box center [166, 131] width 36 height 9
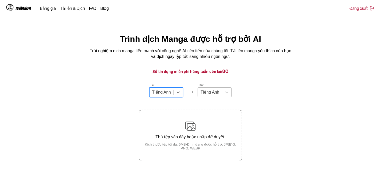
drag, startPoint x: 215, startPoint y: 100, endPoint x: 217, endPoint y: 96, distance: 3.9
click at [215, 99] on div "Từ option Tiếng Anh, selected. Tiếng Anh Đến Tiếng Anh Thả tệp vào đây hoặc nhấ…" at bounding box center [190, 122] width 103 height 78
click at [217, 95] on div at bounding box center [209, 92] width 19 height 6
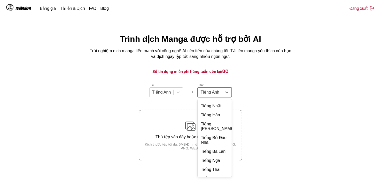
scroll to position [112, 0]
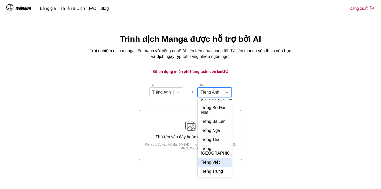
click at [212, 164] on div "Tiếng Việt" at bounding box center [215, 161] width 34 height 9
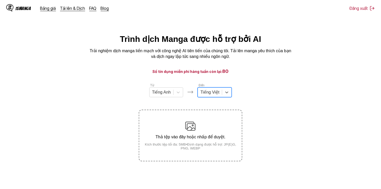
click at [275, 89] on section "Từ Tiếng Anh Đến option Tiếng Việt, selected. Tiếng Việt Thả tệp vào đây hoặc n…" at bounding box center [190, 122] width 373 height 78
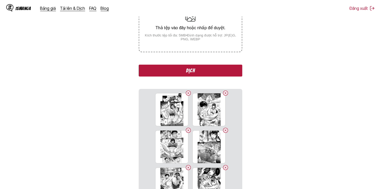
scroll to position [6, 0]
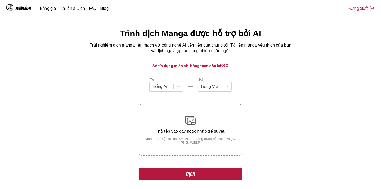
click at [204, 174] on button "Dịch" at bounding box center [190, 174] width 103 height 12
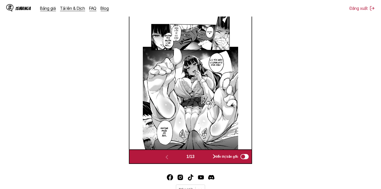
scroll to position [216, 0]
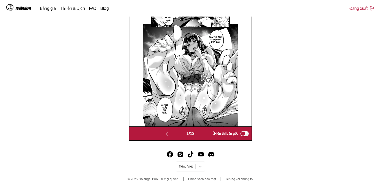
click at [209, 131] on button "button" at bounding box center [214, 133] width 31 height 7
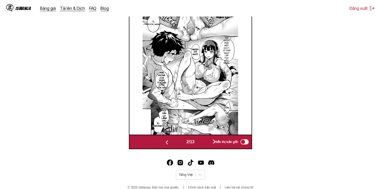
click at [207, 143] on button "button" at bounding box center [214, 141] width 31 height 7
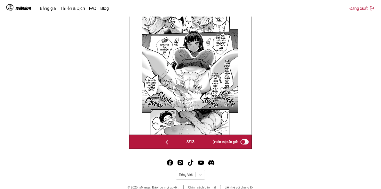
click at [207, 143] on button "button" at bounding box center [214, 141] width 31 height 7
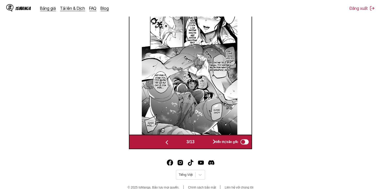
click at [207, 143] on button "button" at bounding box center [214, 141] width 31 height 7
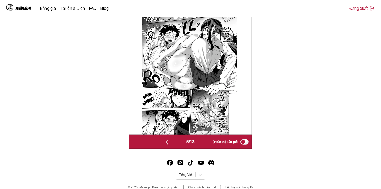
click at [207, 143] on button "button" at bounding box center [214, 141] width 31 height 7
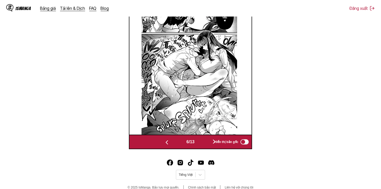
click at [207, 143] on button "button" at bounding box center [214, 141] width 31 height 7
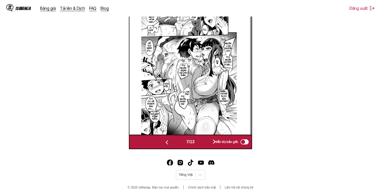
click at [207, 143] on button "button" at bounding box center [214, 141] width 31 height 7
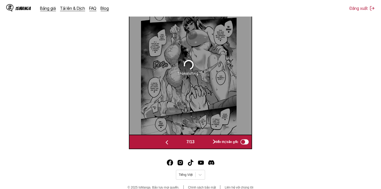
click at [207, 143] on button "button" at bounding box center [214, 141] width 31 height 7
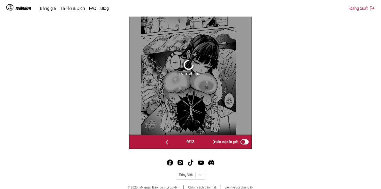
click at [171, 138] on div "9 / 13 Hiển thị bản gốc" at bounding box center [190, 142] width 123 height 14
click at [169, 142] on button "button" at bounding box center [166, 141] width 31 height 7
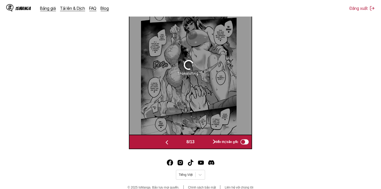
click at [169, 142] on button "button" at bounding box center [166, 141] width 31 height 7
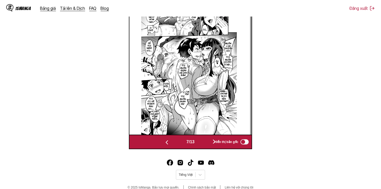
click at [201, 140] on button "button" at bounding box center [214, 141] width 31 height 7
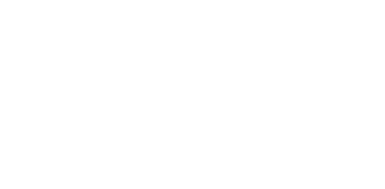
scroll to position [0, 0]
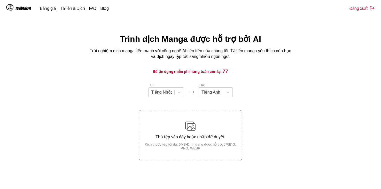
click at [187, 94] on div "Từ Tiếng Nhật Đến Tiếng Anh" at bounding box center [190, 90] width 103 height 14
click at [179, 94] on icon at bounding box center [179, 92] width 5 height 5
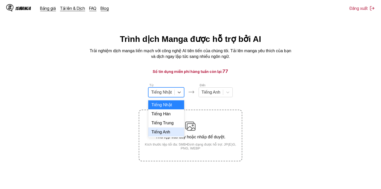
click at [171, 136] on div "Tiếng Anh" at bounding box center [166, 131] width 36 height 9
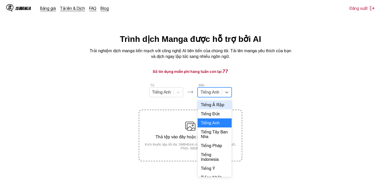
click at [214, 95] on div at bounding box center [209, 92] width 19 height 6
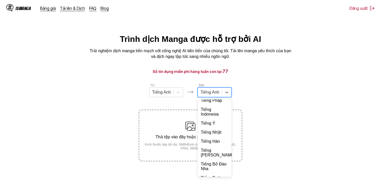
scroll to position [112, 0]
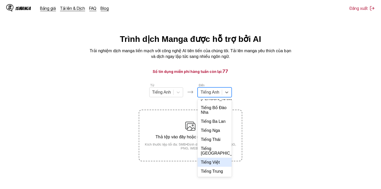
click at [211, 162] on div "Tiếng Việt" at bounding box center [215, 161] width 34 height 9
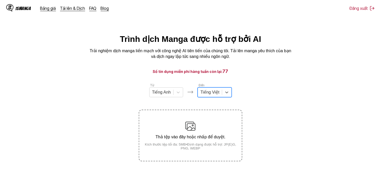
click at [264, 80] on main "Trình dịch Manga được hỗ trợ bởi AI Trải nghiệm dịch manga liền mạch với công n…" at bounding box center [190, 119] width 381 height 170
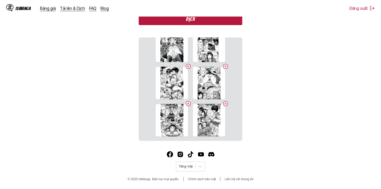
scroll to position [31, 0]
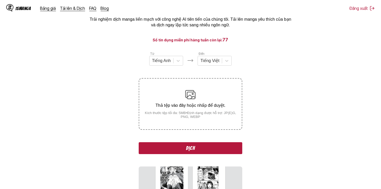
click at [208, 145] on button "Dịch" at bounding box center [190, 148] width 103 height 12
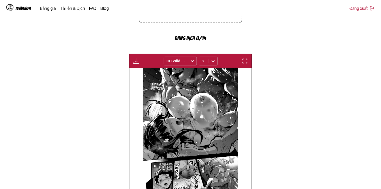
scroll to position [190, 0]
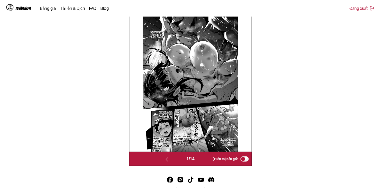
click at [203, 157] on button "button" at bounding box center [214, 158] width 31 height 7
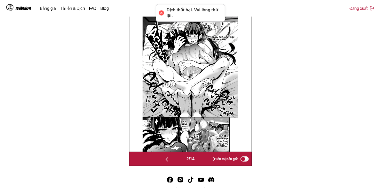
click at [204, 160] on button "button" at bounding box center [214, 158] width 31 height 7
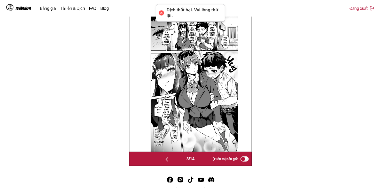
click at [164, 159] on img "button" at bounding box center [167, 159] width 6 height 6
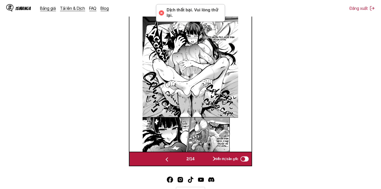
click at [164, 159] on img "button" at bounding box center [167, 159] width 6 height 6
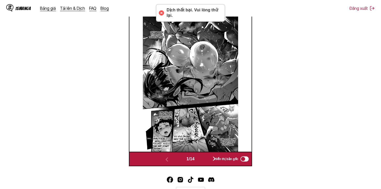
click at [209, 161] on button "button" at bounding box center [214, 158] width 31 height 7
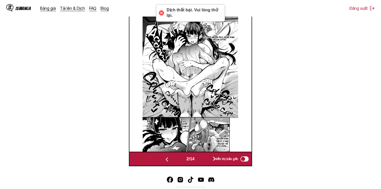
click at [209, 161] on button "button" at bounding box center [214, 158] width 31 height 7
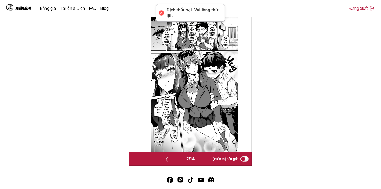
click at [209, 161] on button "button" at bounding box center [214, 158] width 31 height 7
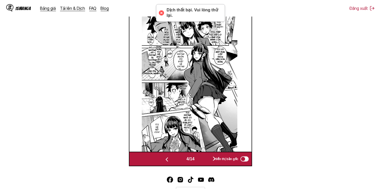
click at [209, 161] on button "button" at bounding box center [214, 158] width 31 height 7
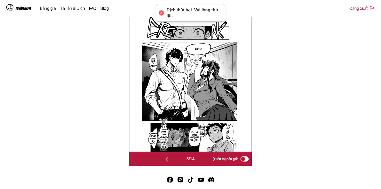
click at [209, 161] on button "button" at bounding box center [214, 158] width 31 height 7
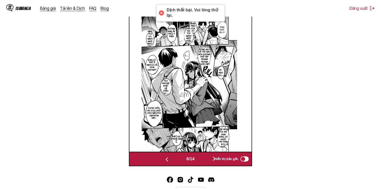
click at [209, 161] on button "button" at bounding box center [214, 158] width 31 height 7
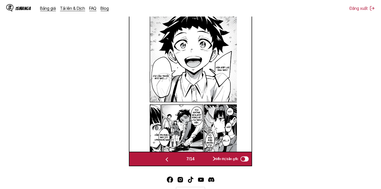
click at [209, 161] on button "button" at bounding box center [214, 158] width 31 height 7
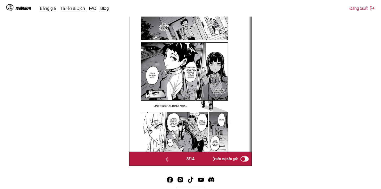
click at [209, 161] on button "button" at bounding box center [214, 158] width 31 height 7
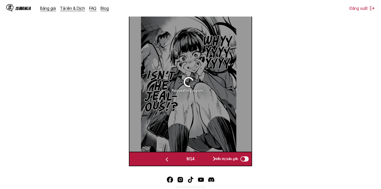
click at [167, 160] on img "button" at bounding box center [167, 159] width 6 height 6
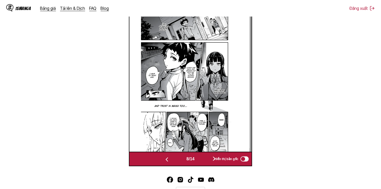
click at [210, 158] on button "button" at bounding box center [214, 158] width 31 height 7
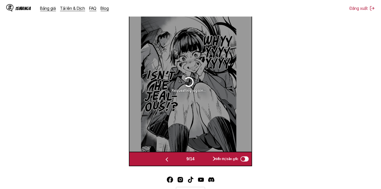
click at [210, 158] on button "button" at bounding box center [214, 158] width 31 height 7
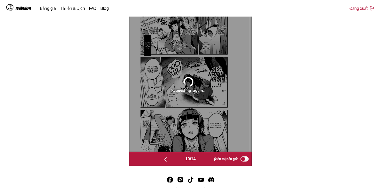
click at [210, 158] on button "button" at bounding box center [215, 158] width 31 height 7
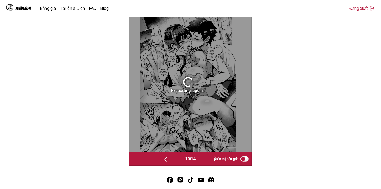
click at [210, 158] on button "button" at bounding box center [215, 158] width 31 height 7
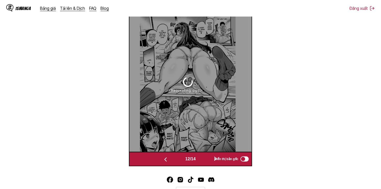
click at [210, 158] on button "button" at bounding box center [215, 158] width 31 height 7
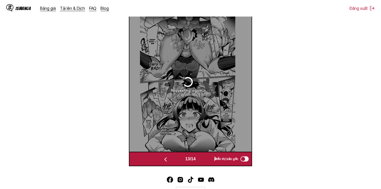
click at [210, 158] on button "button" at bounding box center [215, 158] width 31 height 7
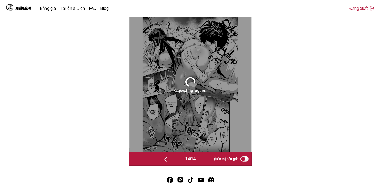
click at [178, 161] on button "button" at bounding box center [165, 158] width 31 height 7
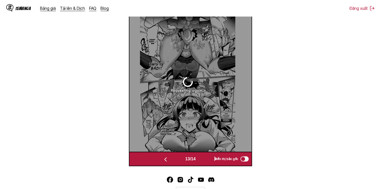
click at [178, 161] on button "button" at bounding box center [165, 158] width 31 height 7
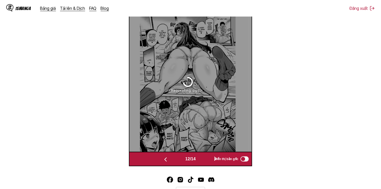
click at [178, 161] on button "button" at bounding box center [165, 158] width 31 height 7
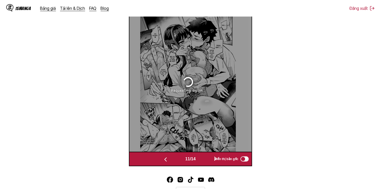
click at [178, 161] on button "button" at bounding box center [165, 158] width 31 height 7
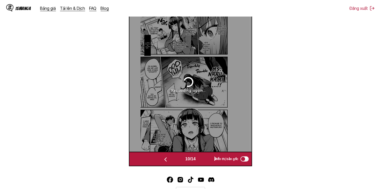
click at [178, 161] on button "button" at bounding box center [165, 158] width 31 height 7
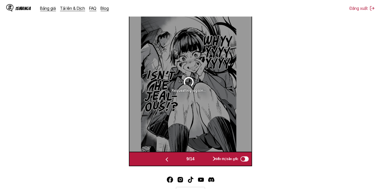
click at [178, 161] on button "button" at bounding box center [166, 158] width 31 height 7
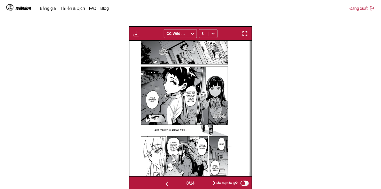
scroll to position [165, 0]
click at [170, 184] on button "button" at bounding box center [166, 183] width 31 height 7
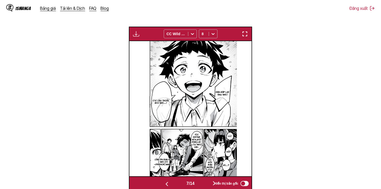
click at [170, 184] on button "button" at bounding box center [166, 183] width 31 height 7
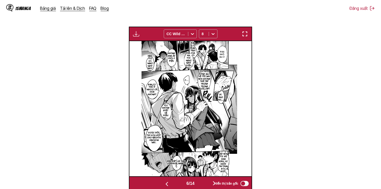
click at [204, 183] on button "button" at bounding box center [214, 183] width 31 height 7
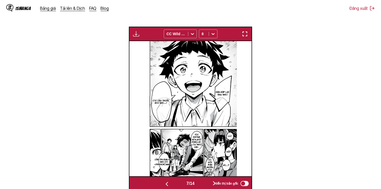
click at [169, 180] on button "button" at bounding box center [166, 183] width 31 height 7
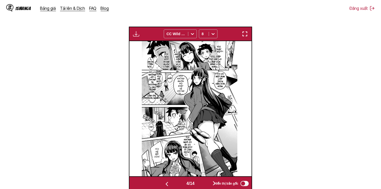
click at [165, 180] on button "button" at bounding box center [166, 183] width 31 height 7
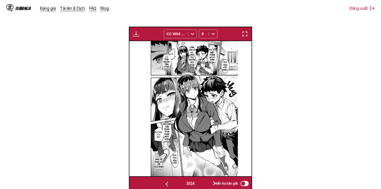
click at [165, 180] on button "button" at bounding box center [166, 183] width 31 height 7
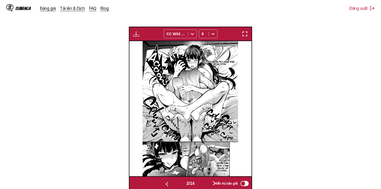
click at [165, 180] on button "button" at bounding box center [166, 183] width 31 height 7
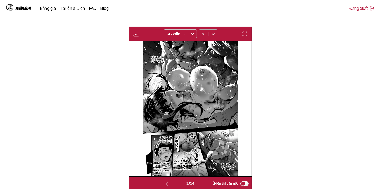
click at [209, 37] on div at bounding box center [213, 34] width 8 height 8
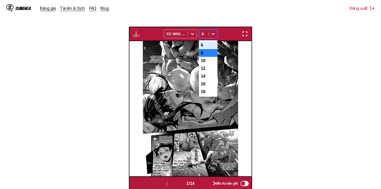
click at [205, 42] on div "6" at bounding box center [208, 45] width 19 height 8
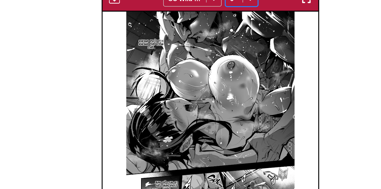
scroll to position [165, 0]
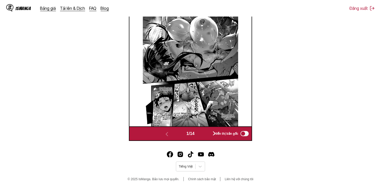
click at [208, 134] on button "button" at bounding box center [214, 133] width 31 height 7
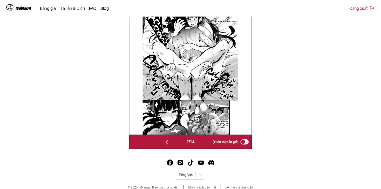
scroll to position [181, 0]
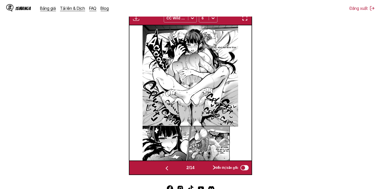
click at [202, 170] on button "button" at bounding box center [214, 167] width 31 height 7
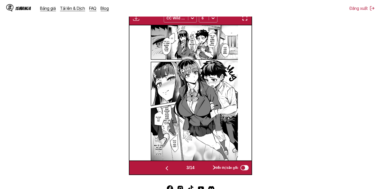
click at [169, 170] on button "button" at bounding box center [166, 167] width 31 height 7
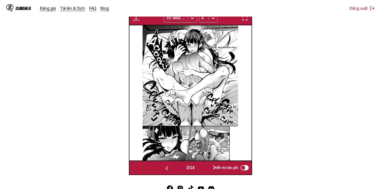
click at [169, 170] on button "button" at bounding box center [166, 167] width 31 height 7
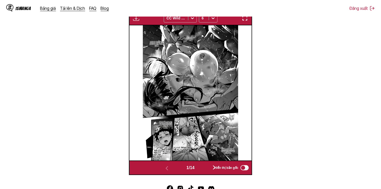
click at [197, 169] on div "1 / 14" at bounding box center [190, 167] width 78 height 7
click at [206, 171] on button "button" at bounding box center [214, 167] width 31 height 7
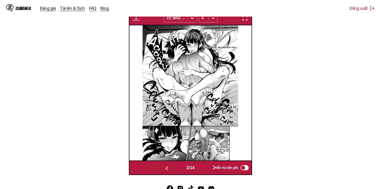
click at [206, 171] on button "button" at bounding box center [214, 167] width 31 height 7
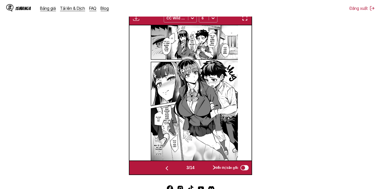
click at [206, 171] on button "button" at bounding box center [214, 167] width 31 height 7
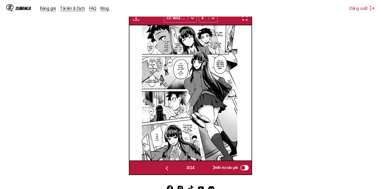
click at [206, 171] on button "button" at bounding box center [214, 167] width 31 height 7
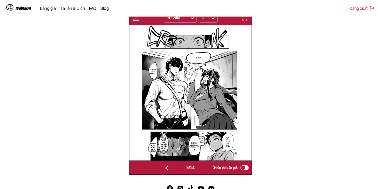
click at [206, 171] on button "button" at bounding box center [214, 167] width 31 height 7
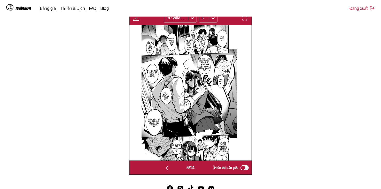
click at [206, 171] on button "button" at bounding box center [214, 167] width 31 height 7
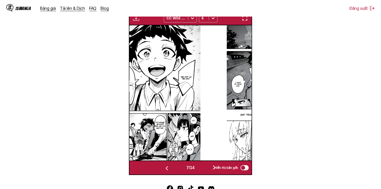
click at [206, 171] on button "button" at bounding box center [214, 167] width 31 height 7
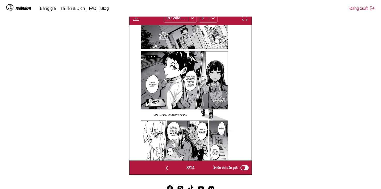
click at [206, 171] on button "button" at bounding box center [214, 167] width 31 height 7
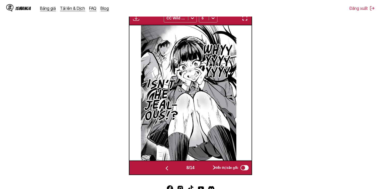
click at [206, 171] on button "button" at bounding box center [214, 167] width 31 height 7
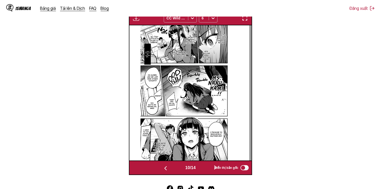
click at [172, 169] on button "button" at bounding box center [165, 167] width 31 height 7
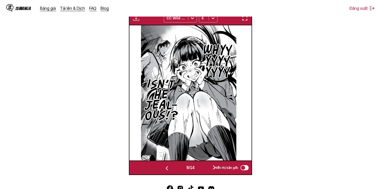
click at [208, 170] on button "button" at bounding box center [214, 167] width 31 height 7
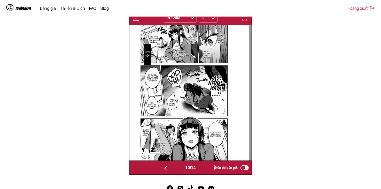
click at [208, 170] on button "button" at bounding box center [215, 167] width 31 height 7
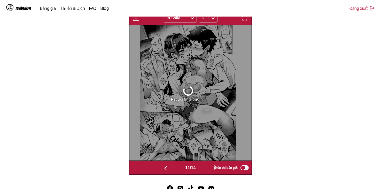
click at [208, 168] on button "button" at bounding box center [215, 167] width 31 height 7
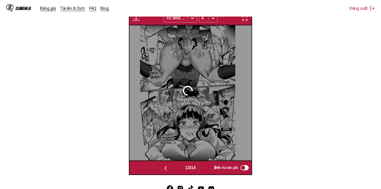
click at [208, 168] on button "button" at bounding box center [215, 167] width 31 height 7
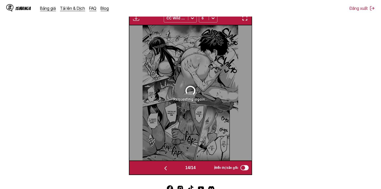
click at [171, 171] on button "button" at bounding box center [165, 167] width 31 height 7
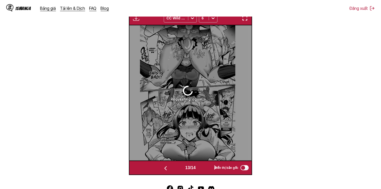
click at [171, 171] on button "button" at bounding box center [165, 167] width 31 height 7
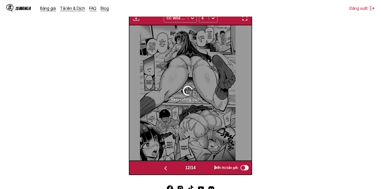
click at [171, 171] on button "button" at bounding box center [165, 167] width 31 height 7
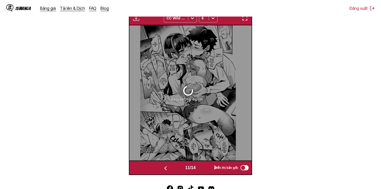
click at [171, 171] on button "button" at bounding box center [165, 167] width 31 height 7
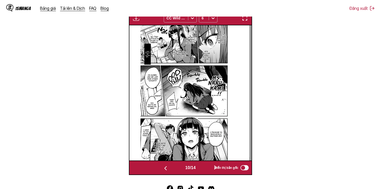
click at [207, 168] on button "button" at bounding box center [215, 167] width 31 height 7
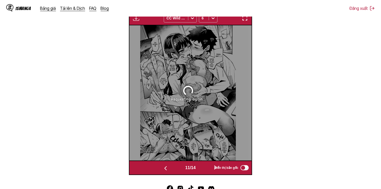
click at [207, 169] on button "button" at bounding box center [215, 167] width 31 height 7
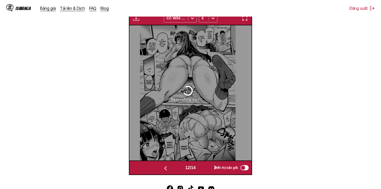
click at [177, 173] on div "12 / 14 Hiển thị bản gốc" at bounding box center [190, 167] width 123 height 14
click at [170, 169] on button "button" at bounding box center [165, 167] width 31 height 7
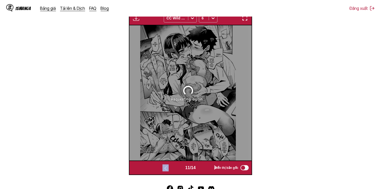
click at [170, 169] on button "button" at bounding box center [165, 167] width 31 height 7
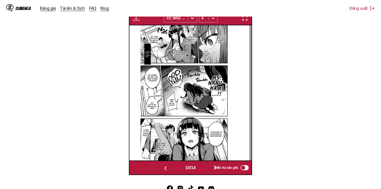
click at [214, 171] on div "Hiển thị bản gốc" at bounding box center [230, 167] width 38 height 7
click at [204, 166] on button "button" at bounding box center [215, 167] width 31 height 7
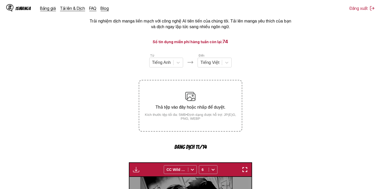
scroll to position [26, 0]
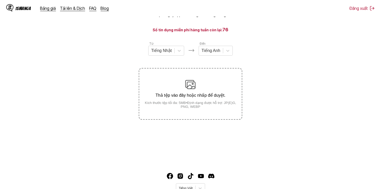
scroll to position [11, 0]
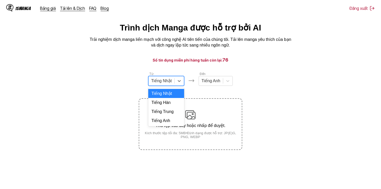
click at [163, 79] on div "Tiếng Nhật" at bounding box center [161, 81] width 26 height 8
click at [173, 121] on div "Tiếng Anh" at bounding box center [166, 120] width 36 height 9
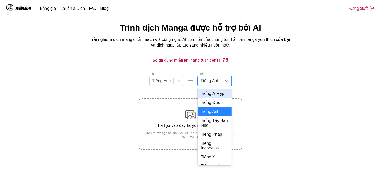
click at [210, 81] on div at bounding box center [209, 81] width 19 height 6
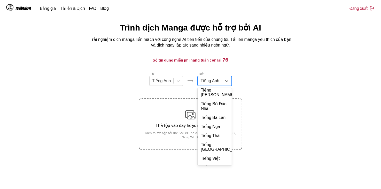
scroll to position [112, 0]
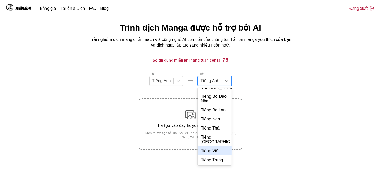
click at [212, 151] on div "Tiếng Việt" at bounding box center [215, 150] width 34 height 9
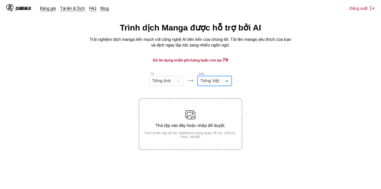
click at [278, 76] on section "Từ Tiếng Anh Đến option Tiếng Việt, selected. Tiếng Việt Thả tệp vào đây hoặc n…" at bounding box center [190, 110] width 373 height 78
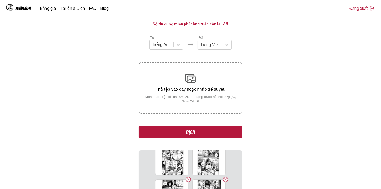
scroll to position [0, 0]
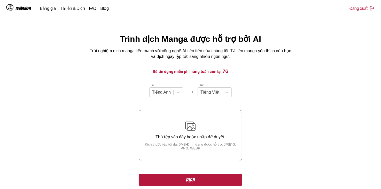
click at [212, 178] on button "Dịch" at bounding box center [190, 179] width 103 height 12
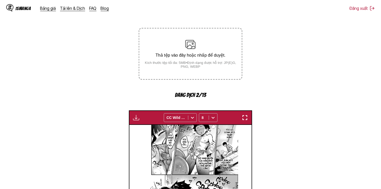
scroll to position [181, 0]
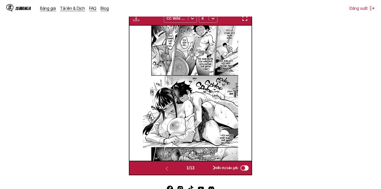
click at [211, 169] on button "button" at bounding box center [214, 167] width 31 height 7
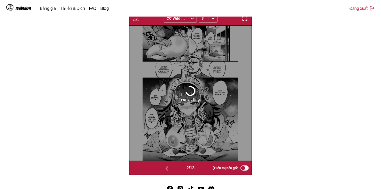
click at [211, 169] on button "button" at bounding box center [214, 167] width 31 height 7
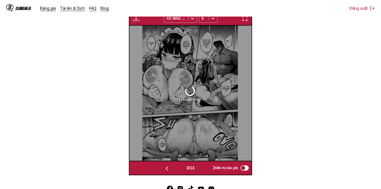
click at [211, 167] on button "button" at bounding box center [214, 167] width 31 height 7
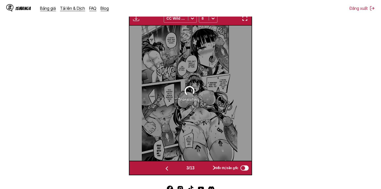
click at [211, 167] on button "button" at bounding box center [214, 167] width 31 height 7
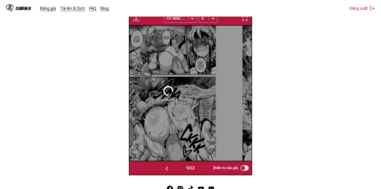
click at [211, 167] on button "button" at bounding box center [214, 167] width 31 height 7
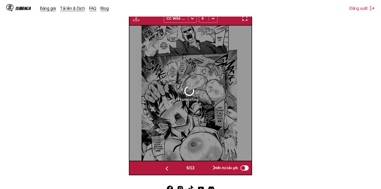
click at [211, 167] on button "button" at bounding box center [214, 167] width 31 height 7
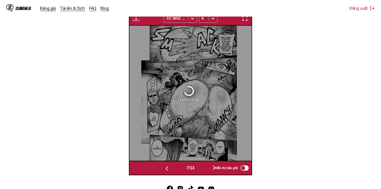
click at [211, 167] on button "button" at bounding box center [214, 167] width 31 height 7
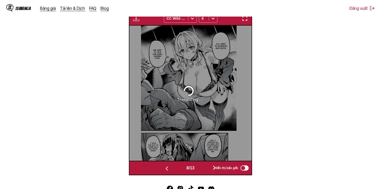
click at [211, 167] on button "button" at bounding box center [214, 167] width 31 height 7
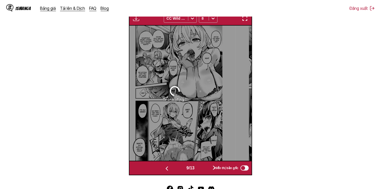
click at [211, 167] on button "button" at bounding box center [214, 167] width 31 height 7
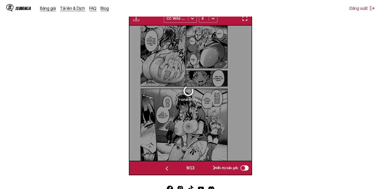
click at [211, 167] on button "button" at bounding box center [214, 167] width 31 height 7
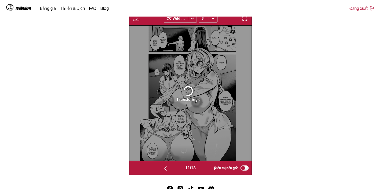
click at [211, 167] on button "button" at bounding box center [215, 167] width 31 height 7
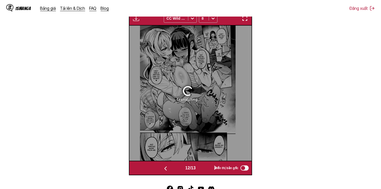
click at [211, 167] on button "button" at bounding box center [215, 167] width 31 height 7
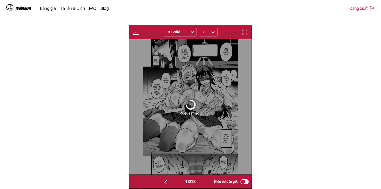
scroll to position [207, 0]
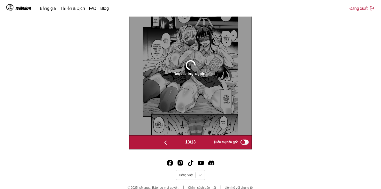
click at [170, 141] on button "button" at bounding box center [165, 141] width 31 height 7
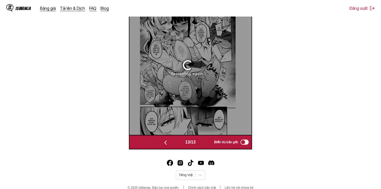
click at [170, 141] on button "button" at bounding box center [165, 141] width 31 height 7
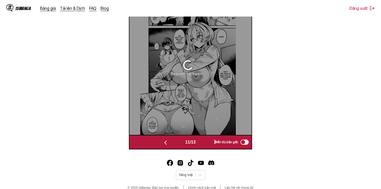
click at [170, 141] on button "button" at bounding box center [165, 141] width 31 height 7
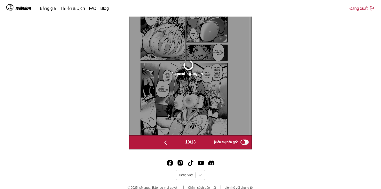
click at [170, 141] on button "button" at bounding box center [165, 141] width 31 height 7
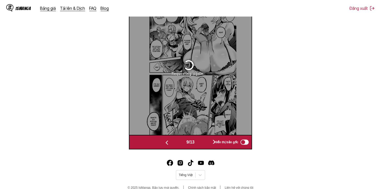
click at [170, 141] on button "button" at bounding box center [166, 141] width 31 height 7
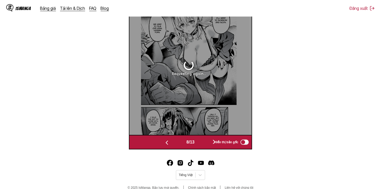
click at [170, 141] on button "button" at bounding box center [166, 141] width 31 height 7
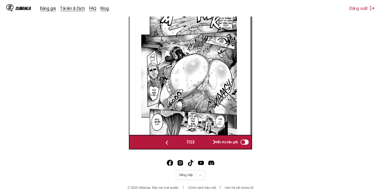
click at [170, 141] on button "button" at bounding box center [166, 141] width 31 height 7
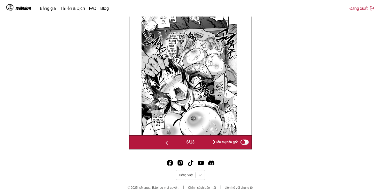
click at [207, 140] on button "button" at bounding box center [214, 141] width 31 height 7
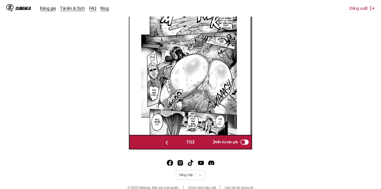
click at [207, 140] on button "button" at bounding box center [214, 141] width 31 height 7
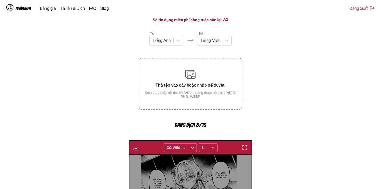
scroll to position [26, 0]
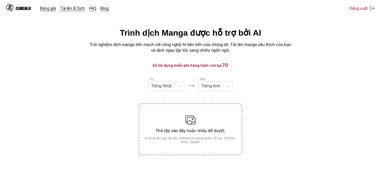
scroll to position [26, 0]
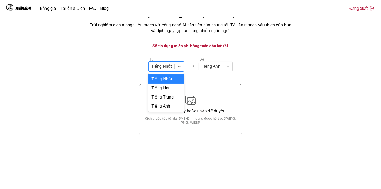
click at [169, 69] on div at bounding box center [161, 67] width 21 height 6
click at [167, 107] on div "Tiếng Anh" at bounding box center [166, 105] width 36 height 9
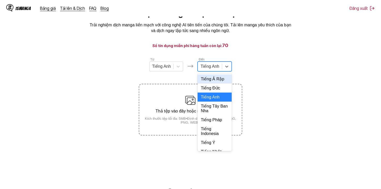
click at [210, 69] on div at bounding box center [209, 67] width 19 height 6
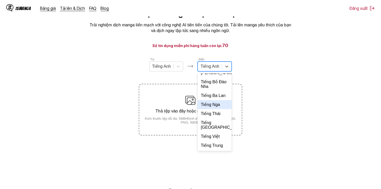
scroll to position [112, 0]
click at [216, 137] on div "Tiếng Việt" at bounding box center [215, 136] width 34 height 9
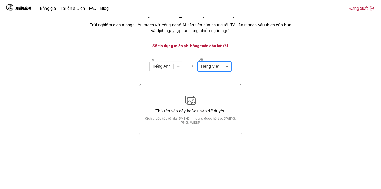
click at [305, 59] on section "Từ Tiếng Anh Đến option Tiếng Việt, selected. Select is focused ,type to refine…" at bounding box center [190, 96] width 373 height 78
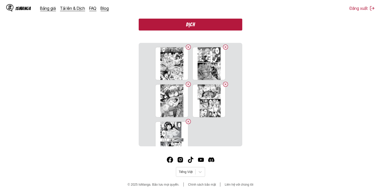
scroll to position [52, 0]
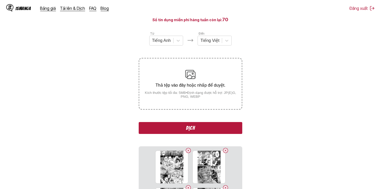
click at [213, 128] on button "Dịch" at bounding box center [190, 128] width 103 height 12
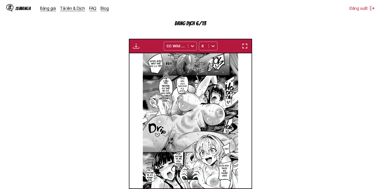
scroll to position [216, 0]
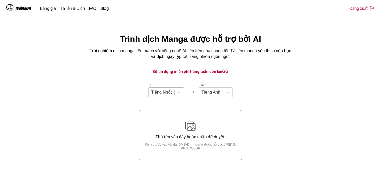
click at [166, 94] on div at bounding box center [161, 92] width 21 height 6
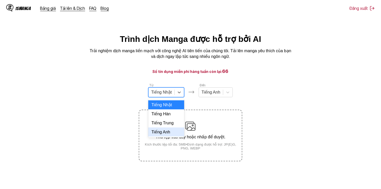
drag, startPoint x: 169, startPoint y: 135, endPoint x: 188, endPoint y: 109, distance: 31.7
click at [169, 135] on div "Tiếng Anh" at bounding box center [166, 131] width 36 height 9
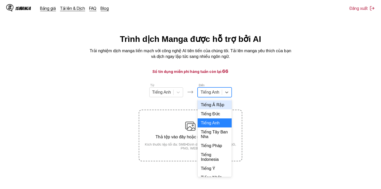
drag, startPoint x: 205, startPoint y: 90, endPoint x: 207, endPoint y: 94, distance: 5.3
click at [206, 91] on div "Tiếng Anh" at bounding box center [215, 92] width 34 height 10
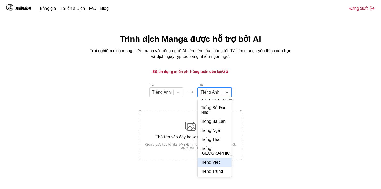
click at [218, 165] on div "Tiếng Việt" at bounding box center [215, 161] width 34 height 9
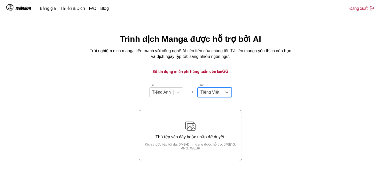
click at [270, 95] on section "Từ Tiếng Anh Đến option Tiếng Việt, selected. Tiếng Việt Thả tệp vào đây hoặc n…" at bounding box center [190, 122] width 373 height 78
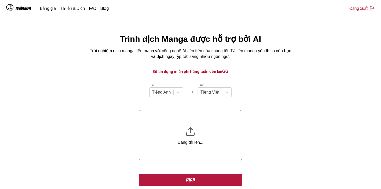
scroll to position [103, 0]
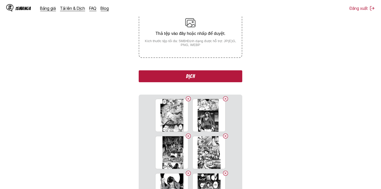
click at [203, 80] on button "Dịch" at bounding box center [190, 76] width 103 height 12
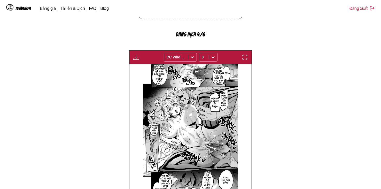
scroll to position [128, 0]
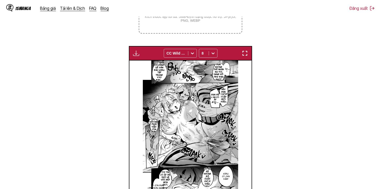
click at [135, 51] on img "button" at bounding box center [136, 53] width 6 height 6
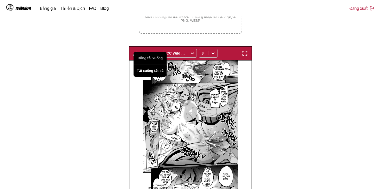
click at [145, 72] on button "Tải xuống tất cả" at bounding box center [149, 70] width 33 height 12
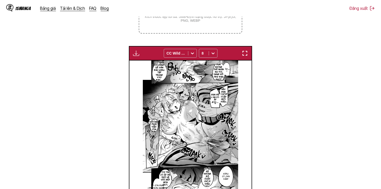
click at [292, 108] on section "Từ Tiếng Anh Đến Tiếng Việt Thả tệp vào đây hoặc nhấp để duyệt. Kích thước tệp …" at bounding box center [190, 82] width 373 height 255
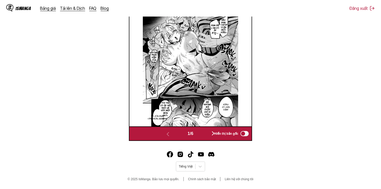
scroll to position [37, 0]
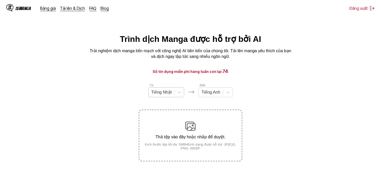
click at [165, 95] on div at bounding box center [161, 92] width 21 height 6
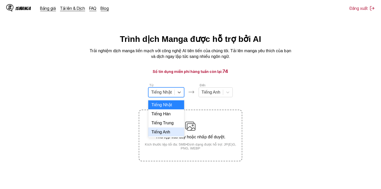
click at [171, 133] on div "Tiếng Anh" at bounding box center [166, 131] width 36 height 9
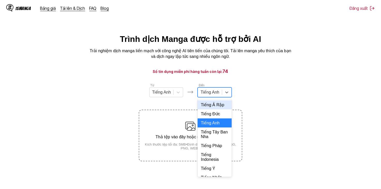
click at [215, 95] on div at bounding box center [209, 92] width 19 height 6
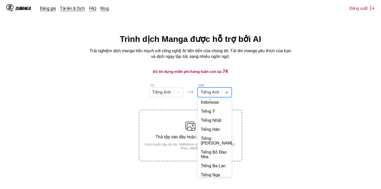
scroll to position [112, 0]
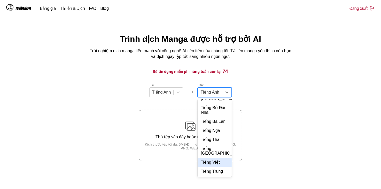
click at [217, 163] on div "Tiếng Việt" at bounding box center [215, 161] width 34 height 9
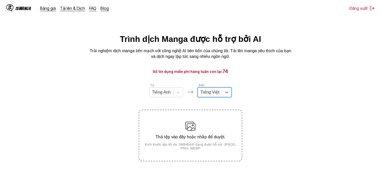
click at [267, 74] on h3 "Số tín dụng miễn phí hàng tuần còn lại: 74" at bounding box center [190, 71] width 356 height 6
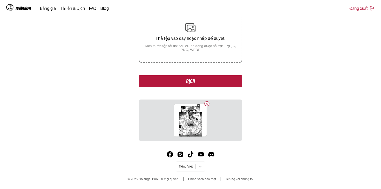
scroll to position [73, 0]
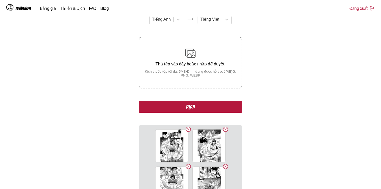
drag, startPoint x: 220, startPoint y: 112, endPoint x: 216, endPoint y: 107, distance: 5.9
click at [216, 107] on button "Dịch" at bounding box center [190, 107] width 103 height 12
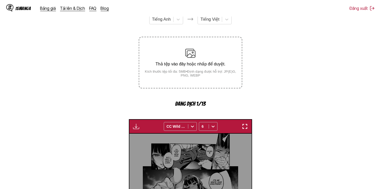
scroll to position [156, 0]
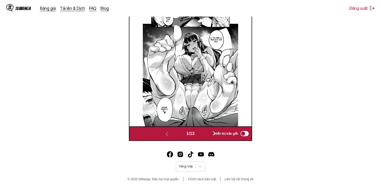
click at [209, 132] on button "button" at bounding box center [214, 133] width 31 height 7
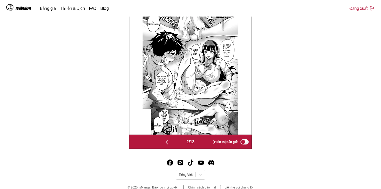
click at [209, 146] on div "2 / 13 Hiển thị bản gốc" at bounding box center [190, 142] width 123 height 14
click at [208, 143] on button "button" at bounding box center [214, 141] width 31 height 7
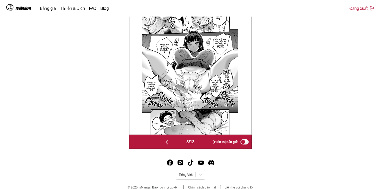
click at [208, 144] on button "button" at bounding box center [214, 141] width 31 height 7
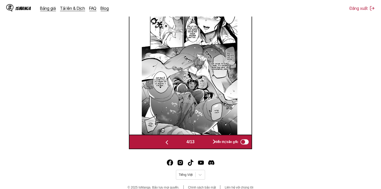
click at [208, 144] on button "button" at bounding box center [214, 141] width 31 height 7
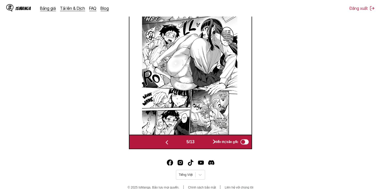
click at [208, 142] on button "button" at bounding box center [214, 141] width 31 height 7
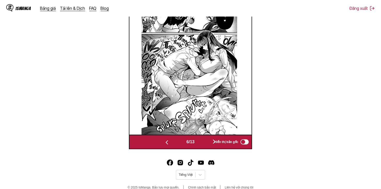
click at [208, 142] on button "button" at bounding box center [214, 141] width 31 height 7
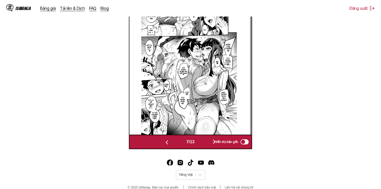
click at [208, 141] on button "button" at bounding box center [214, 141] width 31 height 7
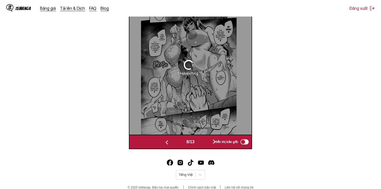
click at [208, 141] on button "button" at bounding box center [214, 141] width 31 height 7
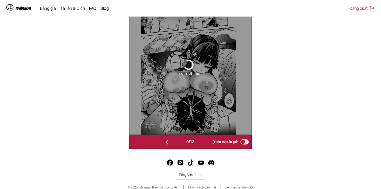
click at [151, 143] on button "button" at bounding box center [166, 141] width 31 height 7
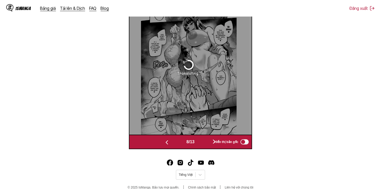
click at [176, 140] on button "button" at bounding box center [166, 141] width 31 height 7
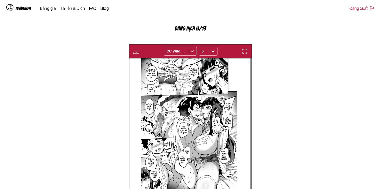
scroll to position [181, 0]
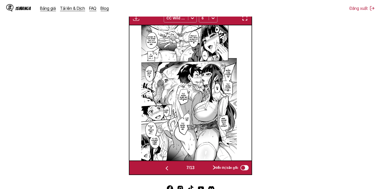
click at [200, 162] on div "7 / 13 Hiển thị bản gốc" at bounding box center [190, 167] width 123 height 14
click at [202, 164] on button "button" at bounding box center [214, 167] width 31 height 7
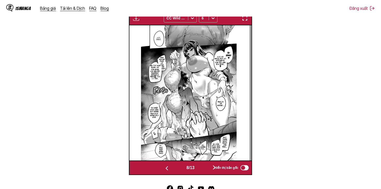
click at [202, 164] on button "button" at bounding box center [214, 167] width 31 height 7
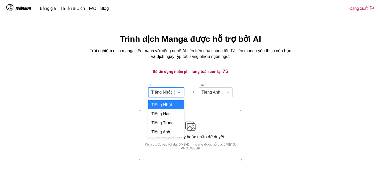
click at [172, 96] on div "Tiếng Nhật" at bounding box center [161, 92] width 26 height 8
click at [166, 134] on div "Tiếng Anh" at bounding box center [166, 131] width 36 height 9
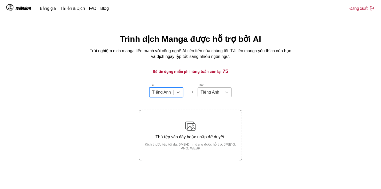
click at [221, 93] on div "Tiếng Anh" at bounding box center [210, 92] width 24 height 8
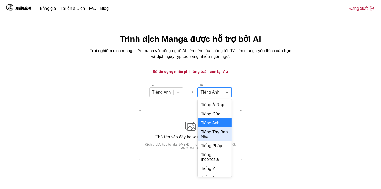
scroll to position [112, 0]
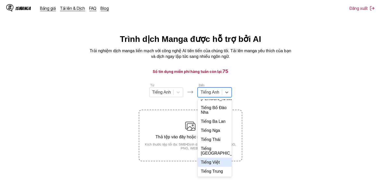
click at [210, 162] on div "Tiếng Việt" at bounding box center [215, 161] width 34 height 9
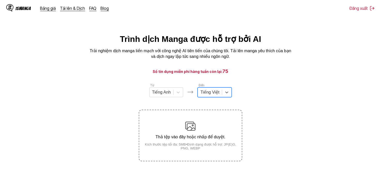
click at [257, 89] on section "Từ Tiếng Anh Đến option Tiếng Việt, selected. Tiếng Việt Thả tệp vào đây hoặc n…" at bounding box center [190, 122] width 373 height 78
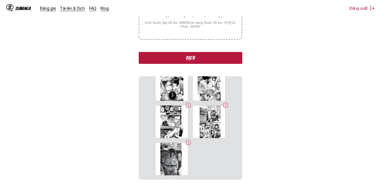
scroll to position [31, 0]
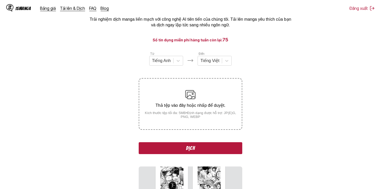
click at [207, 145] on button "Dịch" at bounding box center [190, 148] width 103 height 12
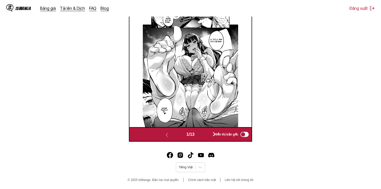
scroll to position [216, 0]
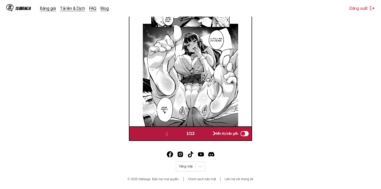
click at [202, 139] on div "1 / 13 Hiển thị bản gốc" at bounding box center [190, 133] width 123 height 14
click at [206, 136] on button "button" at bounding box center [214, 133] width 31 height 7
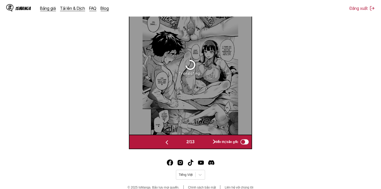
click at [202, 143] on button "button" at bounding box center [214, 141] width 31 height 7
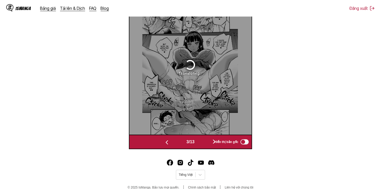
click at [202, 144] on button "button" at bounding box center [214, 141] width 31 height 7
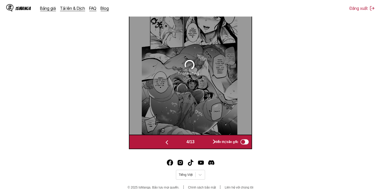
click at [202, 144] on button "button" at bounding box center [214, 141] width 31 height 7
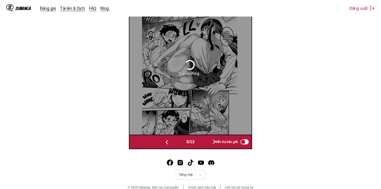
click at [202, 144] on button "button" at bounding box center [214, 141] width 31 height 7
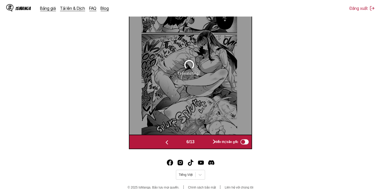
click at [202, 144] on button "button" at bounding box center [214, 141] width 31 height 7
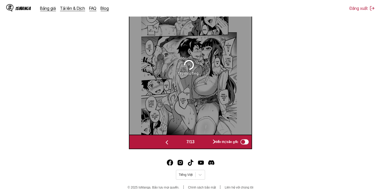
click at [202, 144] on button "button" at bounding box center [214, 141] width 31 height 7
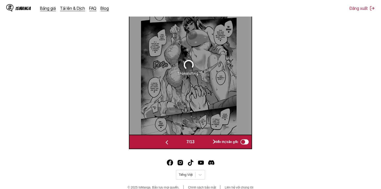
click at [202, 144] on button "button" at bounding box center [214, 141] width 31 height 7
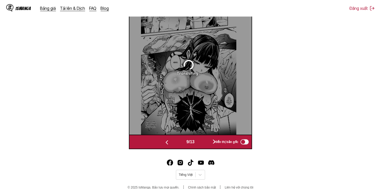
click at [202, 144] on button "button" at bounding box center [214, 141] width 31 height 7
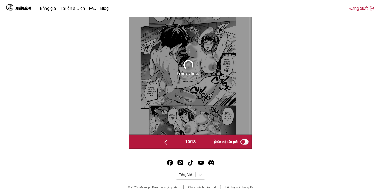
click at [202, 144] on button "button" at bounding box center [215, 141] width 31 height 7
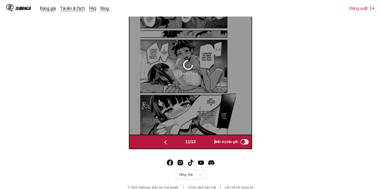
click at [202, 144] on button "button" at bounding box center [215, 141] width 31 height 7
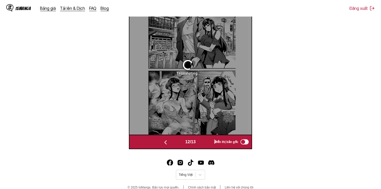
click at [202, 144] on button "button" at bounding box center [215, 141] width 31 height 7
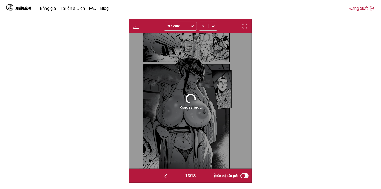
scroll to position [216, 0]
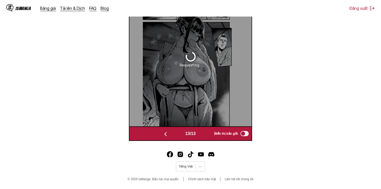
click at [167, 135] on button "button" at bounding box center [165, 133] width 31 height 7
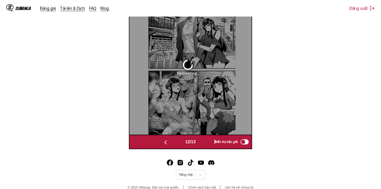
click at [167, 135] on div "12 / 13 Hiển thị bản gốc" at bounding box center [190, 142] width 123 height 14
click at [167, 141] on img "button" at bounding box center [165, 142] width 6 height 6
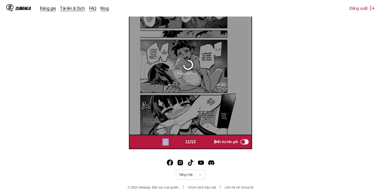
click at [166, 142] on img "button" at bounding box center [165, 142] width 6 height 6
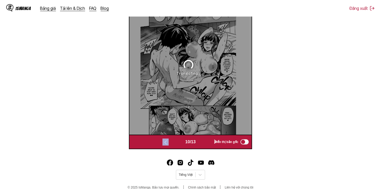
click at [166, 142] on img "button" at bounding box center [165, 142] width 6 height 6
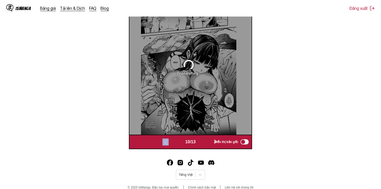
click at [166, 142] on img "button" at bounding box center [165, 142] width 6 height 6
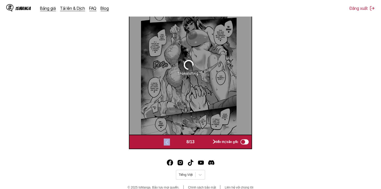
click at [166, 142] on img "button" at bounding box center [167, 142] width 6 height 6
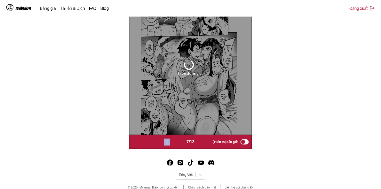
click at [166, 142] on img "button" at bounding box center [167, 142] width 6 height 6
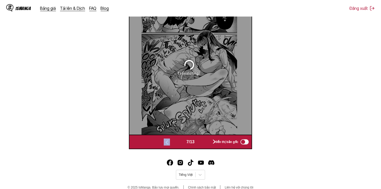
click at [166, 142] on img "button" at bounding box center [167, 142] width 6 height 6
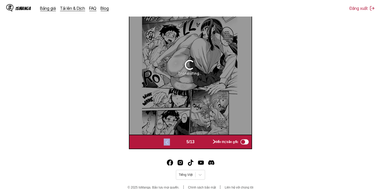
click at [166, 142] on img "button" at bounding box center [167, 142] width 6 height 6
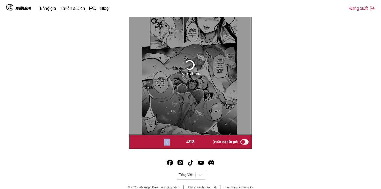
click at [166, 142] on img "button" at bounding box center [167, 142] width 6 height 6
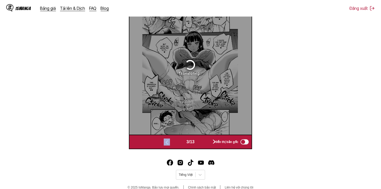
click at [166, 142] on img "button" at bounding box center [167, 142] width 6 height 6
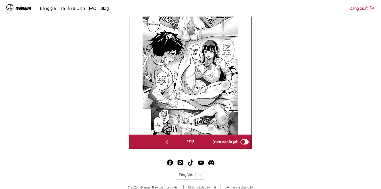
click at [326, 76] on section "Từ Tiếng Anh Đến Tiếng Việt Thả tệp vào đây hoặc nhấp để duyệt. Kích thước tệp …" at bounding box center [190, 12] width 373 height 273
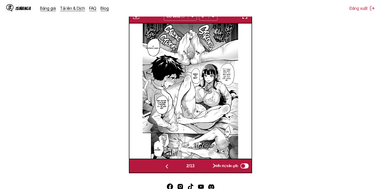
scroll to position [216, 0]
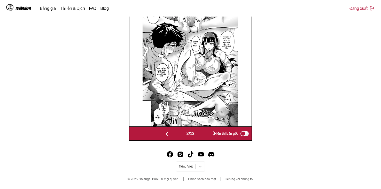
click at [212, 132] on div "Hiển thị bản gốc" at bounding box center [230, 133] width 38 height 7
click at [209, 133] on button "button" at bounding box center [214, 133] width 31 height 7
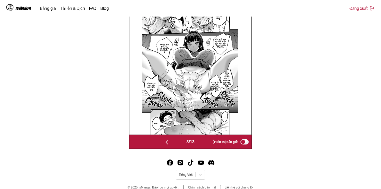
click at [210, 140] on button "button" at bounding box center [214, 141] width 31 height 7
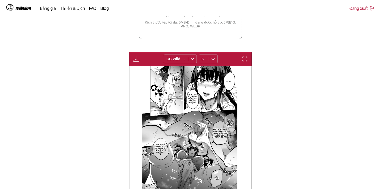
scroll to position [120, 0]
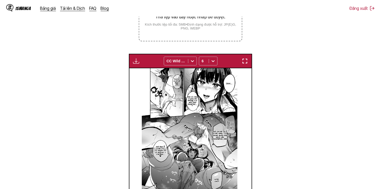
drag, startPoint x: 132, startPoint y: 54, endPoint x: 135, endPoint y: 63, distance: 8.7
click at [132, 55] on div "Bảng tải xuống Tải xuống tất cả CC Wild Words 6" at bounding box center [190, 61] width 123 height 14
click at [136, 64] on button "button" at bounding box center [135, 61] width 9 height 7
click at [144, 79] on button "Tải xuống tất cả" at bounding box center [149, 78] width 33 height 12
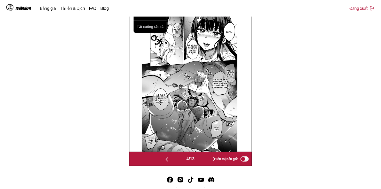
click at [213, 159] on div "Hiển thị bản gốc" at bounding box center [230, 158] width 38 height 7
click at [168, 160] on img "button" at bounding box center [167, 159] width 6 height 6
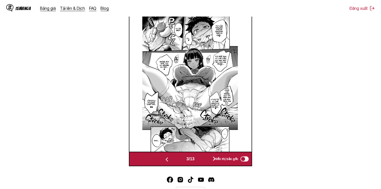
click at [168, 160] on img "button" at bounding box center [167, 159] width 6 height 6
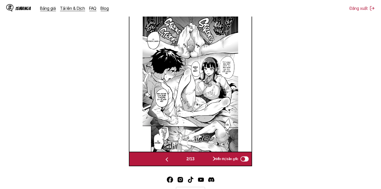
click at [164, 157] on img "button" at bounding box center [167, 159] width 6 height 6
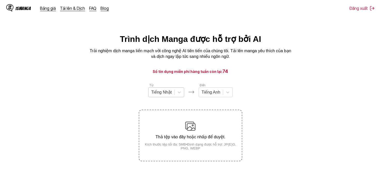
drag, startPoint x: 168, startPoint y: 92, endPoint x: 169, endPoint y: 99, distance: 7.1
click at [168, 92] on div at bounding box center [161, 92] width 21 height 6
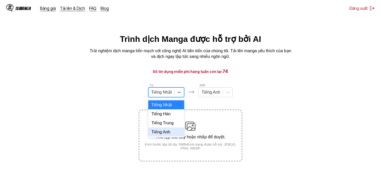
click at [171, 134] on div "Tiếng Anh" at bounding box center [166, 131] width 36 height 9
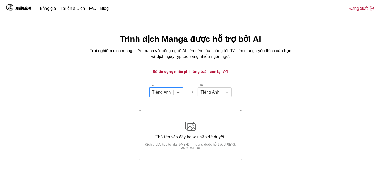
click at [212, 103] on div "Từ option Tiếng Anh, selected. Tiếng Anh Đến Tiếng Anh Thả tệp vào đây hoặc nhấ…" at bounding box center [190, 122] width 103 height 78
click at [215, 95] on div at bounding box center [209, 92] width 19 height 6
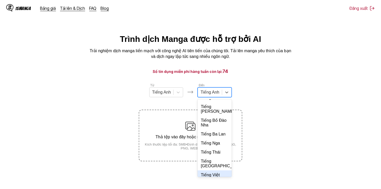
scroll to position [112, 0]
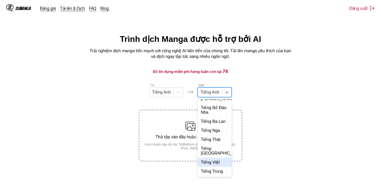
click at [214, 164] on div "Tiếng Việt" at bounding box center [215, 161] width 34 height 9
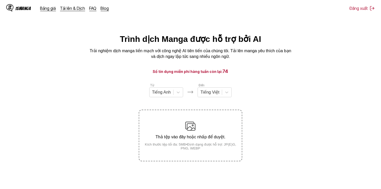
click at [280, 90] on section "Từ Tiếng Anh Đến Tiếng Việt Thả tệp vào đây hoặc nhấp để duyệt. Kích thước tệp …" at bounding box center [190, 122] width 373 height 78
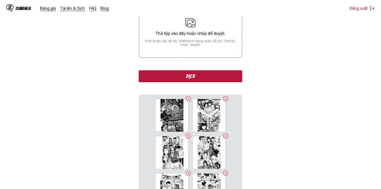
click at [219, 78] on button "Dịch" at bounding box center [190, 76] width 103 height 12
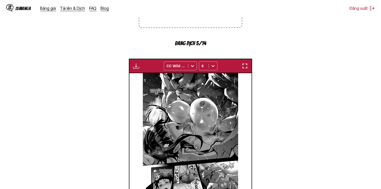
scroll to position [130, 0]
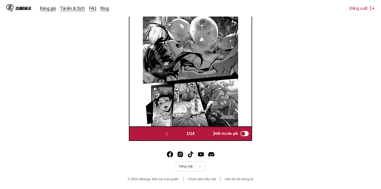
click at [209, 130] on button "button" at bounding box center [214, 133] width 31 height 7
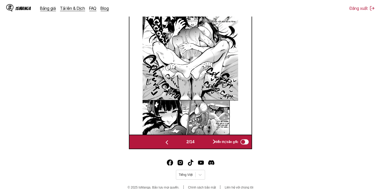
click at [205, 136] on div "2 / 14 Hiển thị bản gốc" at bounding box center [190, 142] width 123 height 14
click at [205, 140] on button "button" at bounding box center [214, 141] width 31 height 7
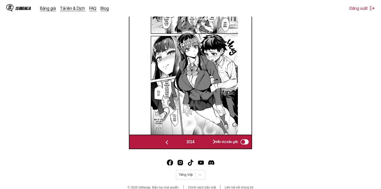
click at [205, 144] on button "button" at bounding box center [214, 141] width 31 height 7
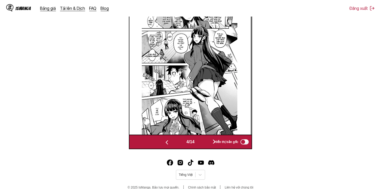
click at [205, 144] on button "button" at bounding box center [214, 141] width 31 height 7
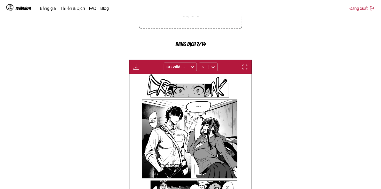
scroll to position [129, 0]
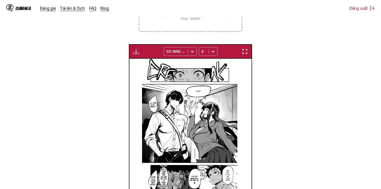
click at [131, 51] on button "button" at bounding box center [135, 51] width 9 height 7
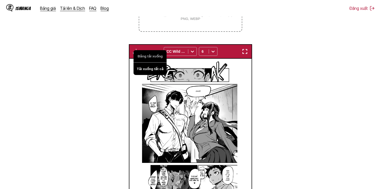
click at [142, 68] on button "Tải xuống tất cả" at bounding box center [149, 68] width 33 height 12
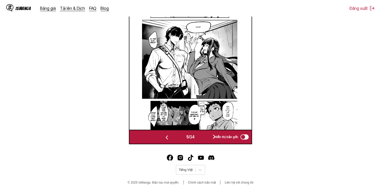
scroll to position [197, 0]
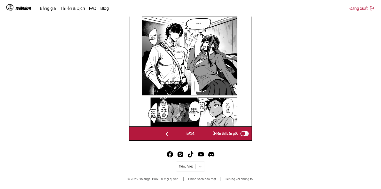
click at [210, 134] on button "button" at bounding box center [214, 133] width 31 height 7
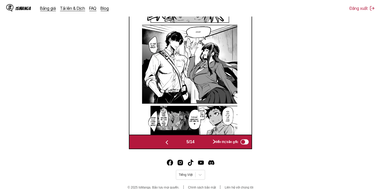
scroll to position [0, 611]
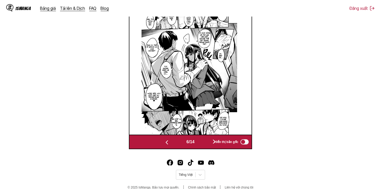
click at [206, 147] on div "6 / 14 Hiển thị bản gốc" at bounding box center [190, 142] width 123 height 14
click at [209, 144] on button "button" at bounding box center [214, 141] width 31 height 7
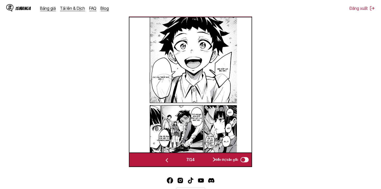
scroll to position [137, 0]
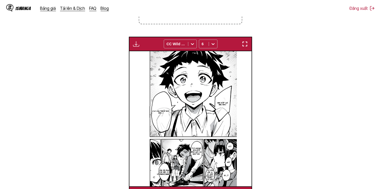
drag, startPoint x: 206, startPoint y: 43, endPoint x: 207, endPoint y: 49, distance: 6.2
click at [206, 43] on div "6" at bounding box center [204, 43] width 10 height 7
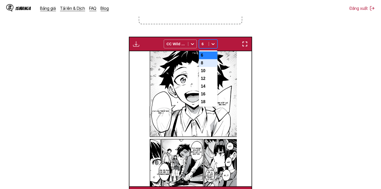
click at [206, 67] on div "8" at bounding box center [208, 63] width 19 height 8
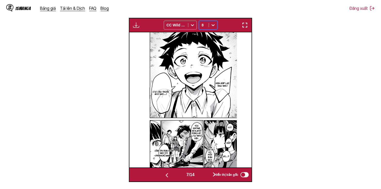
scroll to position [197, 0]
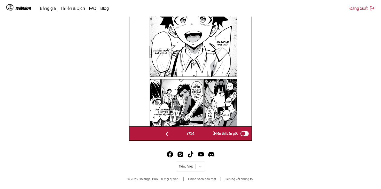
click at [206, 130] on button "button" at bounding box center [214, 133] width 31 height 7
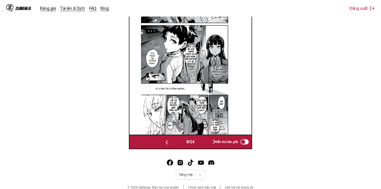
click at [207, 135] on div "8 / 14 Hiển thị bản gốc" at bounding box center [190, 142] width 123 height 14
click at [207, 137] on div "8 / 14 Hiển thị bản gốc" at bounding box center [190, 142] width 123 height 14
click at [207, 141] on button "button" at bounding box center [214, 141] width 31 height 7
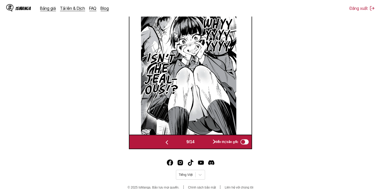
click at [207, 141] on button "button" at bounding box center [214, 141] width 31 height 7
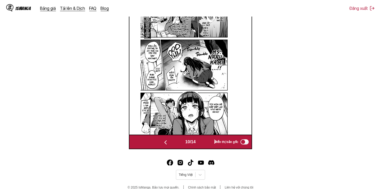
click at [207, 141] on button "button" at bounding box center [215, 141] width 31 height 7
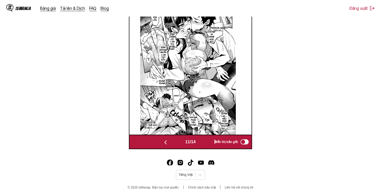
click at [185, 140] on span "11 / 14" at bounding box center [190, 141] width 10 height 5
click at [166, 142] on img "button" at bounding box center [165, 142] width 6 height 6
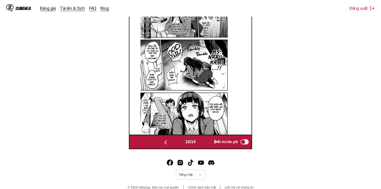
click at [203, 140] on button "button" at bounding box center [215, 141] width 31 height 7
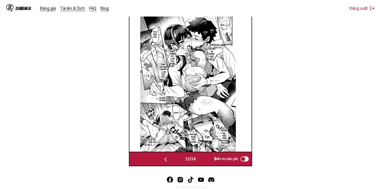
scroll to position [163, 0]
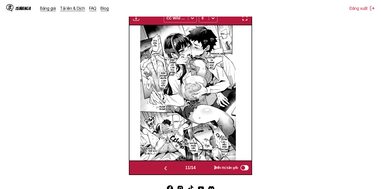
click at [203, 166] on button "button" at bounding box center [215, 167] width 31 height 7
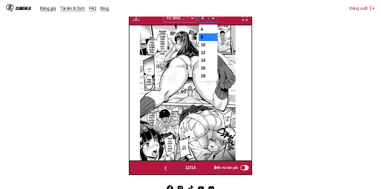
click at [206, 21] on div at bounding box center [204, 17] width 4 height 5
click at [213, 29] on div "6" at bounding box center [208, 30] width 19 height 8
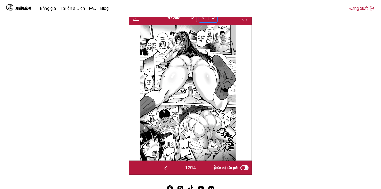
click at [209, 18] on span at bounding box center [209, 18] width 0 height 4
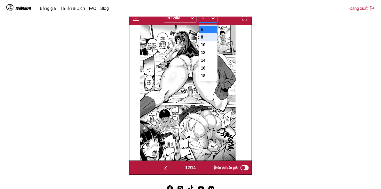
click at [215, 40] on div "8" at bounding box center [208, 37] width 19 height 8
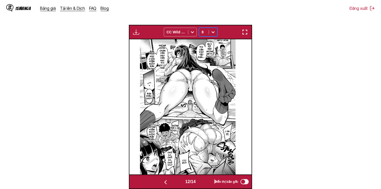
scroll to position [137, 0]
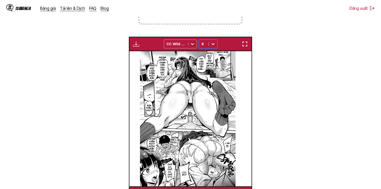
click at [137, 44] on img "button" at bounding box center [136, 44] width 6 height 6
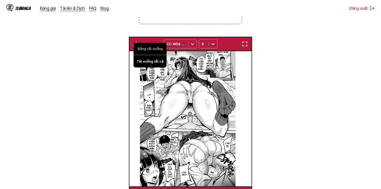
click at [148, 61] on button "Tải xuống tất cả" at bounding box center [149, 61] width 33 height 12
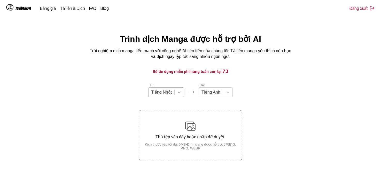
click at [175, 93] on div at bounding box center [179, 92] width 9 height 9
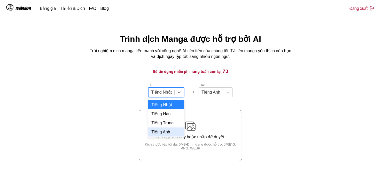
click at [171, 135] on div "Tiếng Anh" at bounding box center [166, 131] width 36 height 9
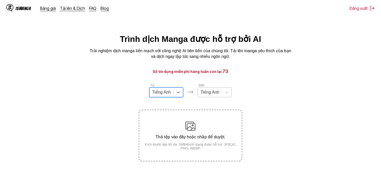
click at [215, 92] on div at bounding box center [209, 92] width 19 height 6
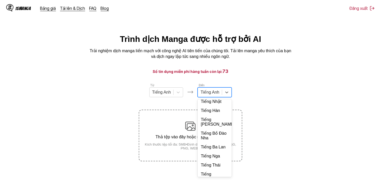
scroll to position [112, 0]
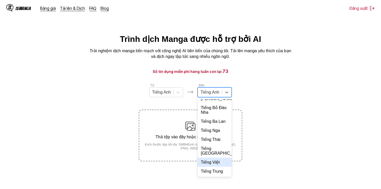
click at [219, 164] on div "Tiếng Việt" at bounding box center [215, 161] width 34 height 9
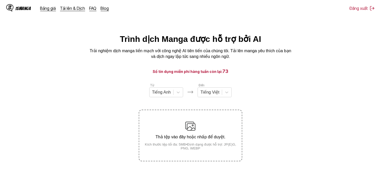
drag, startPoint x: 256, startPoint y: 5, endPoint x: 257, endPoint y: 16, distance: 11.6
click at [256, 6] on div "IsManga Bảng giá Tải lên & Dịch FAQ Blog Đăng xuất Bảng giá Tải lên & Dịch FAQ …" at bounding box center [190, 8] width 381 height 17
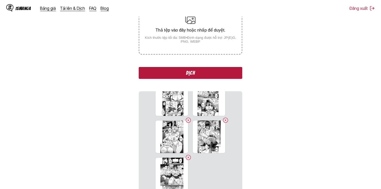
scroll to position [135, 0]
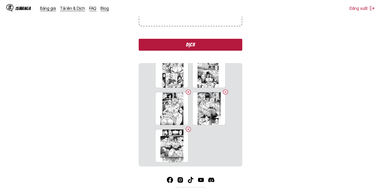
click at [197, 46] on button "Dịch" at bounding box center [190, 45] width 103 height 12
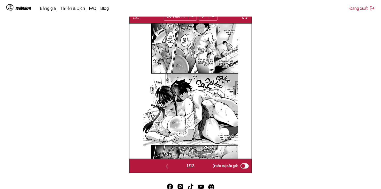
scroll to position [216, 0]
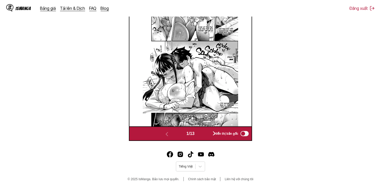
click at [208, 135] on button "button" at bounding box center [214, 133] width 31 height 7
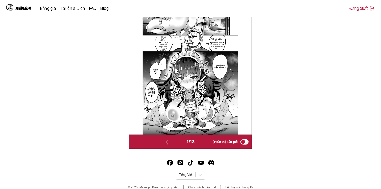
click at [208, 135] on div "1 / 13 Hiển thị bản gốc" at bounding box center [190, 142] width 123 height 14
click at [206, 144] on button "button" at bounding box center [214, 141] width 31 height 7
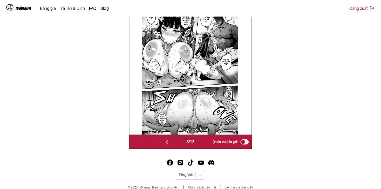
click at [206, 144] on button "button" at bounding box center [214, 141] width 31 height 7
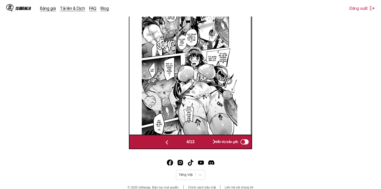
click at [206, 144] on button "button" at bounding box center [214, 141] width 31 height 7
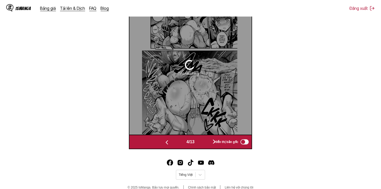
click at [206, 144] on button "button" at bounding box center [214, 141] width 31 height 7
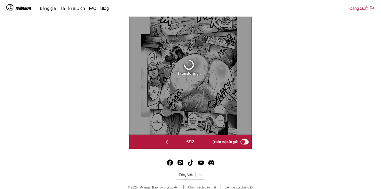
click at [206, 144] on button "button" at bounding box center [214, 141] width 31 height 7
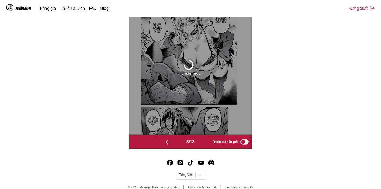
click at [206, 144] on button "button" at bounding box center [214, 141] width 31 height 7
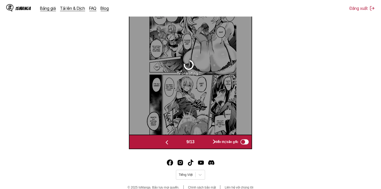
click at [206, 144] on button "button" at bounding box center [214, 141] width 31 height 7
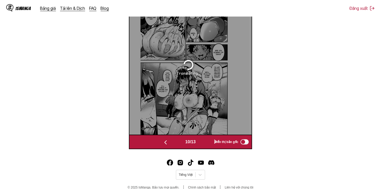
click at [206, 144] on button "button" at bounding box center [215, 141] width 31 height 7
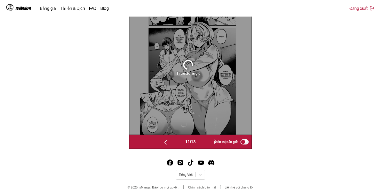
click at [206, 144] on button "button" at bounding box center [215, 141] width 31 height 7
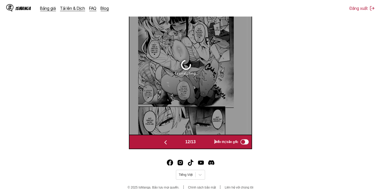
click at [206, 144] on button "button" at bounding box center [215, 141] width 31 height 7
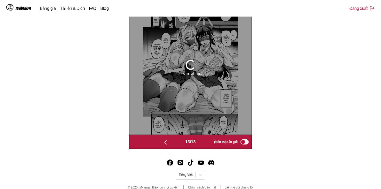
click at [170, 142] on button "button" at bounding box center [165, 141] width 31 height 7
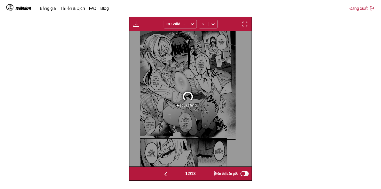
scroll to position [207, 0]
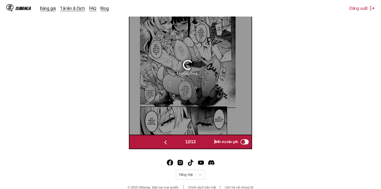
click at [166, 142] on img "button" at bounding box center [165, 142] width 6 height 6
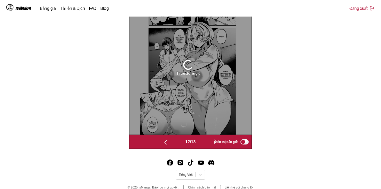
click at [166, 142] on img "button" at bounding box center [165, 142] width 6 height 6
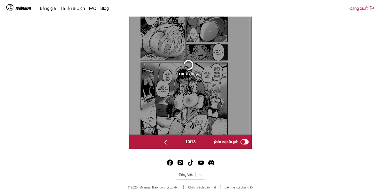
click at [166, 143] on img "button" at bounding box center [165, 142] width 6 height 6
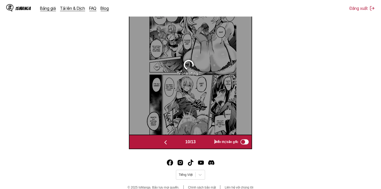
click at [166, 143] on img "button" at bounding box center [165, 142] width 6 height 6
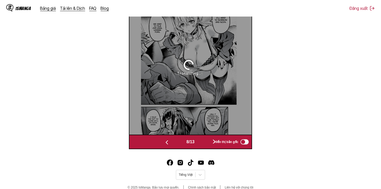
click at [166, 143] on img "button" at bounding box center [167, 142] width 6 height 6
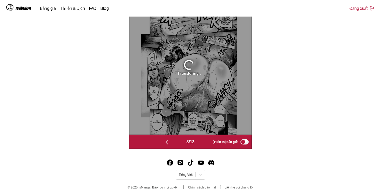
click at [166, 143] on img "button" at bounding box center [167, 142] width 6 height 6
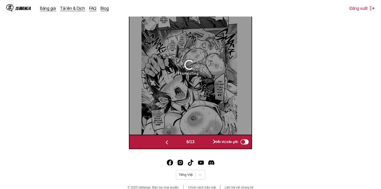
click at [164, 140] on img "button" at bounding box center [167, 142] width 6 height 6
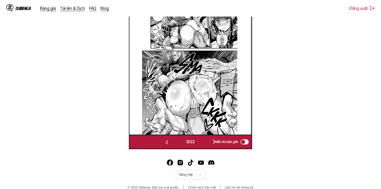
click at [164, 140] on img "button" at bounding box center [167, 142] width 6 height 6
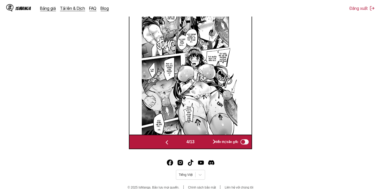
click at [343, 41] on section "Từ Tiếng Anh Đến Tiếng Việt Thả tệp vào đây hoặc nhấp để duyệt. Kích thước tệp …" at bounding box center [190, 12] width 373 height 273
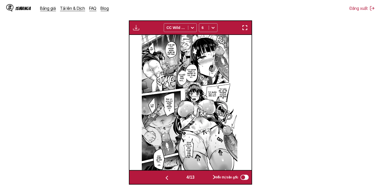
scroll to position [146, 0]
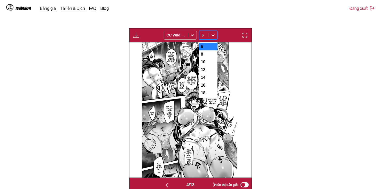
click at [212, 36] on icon at bounding box center [212, 35] width 5 height 5
click at [209, 56] on div "8" at bounding box center [208, 54] width 19 height 8
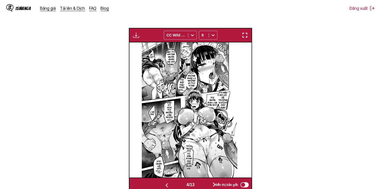
click at [168, 184] on img "button" at bounding box center [167, 185] width 6 height 6
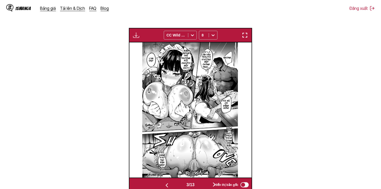
click at [168, 184] on img "button" at bounding box center [167, 185] width 6 height 6
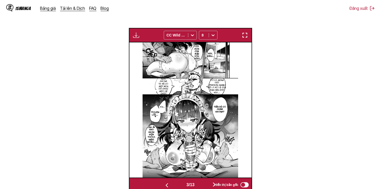
click at [168, 184] on img "button" at bounding box center [167, 185] width 6 height 6
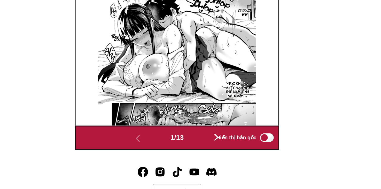
scroll to position [173, 0]
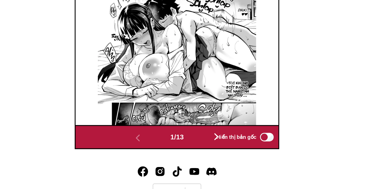
click at [208, 155] on button "button" at bounding box center [214, 157] width 31 height 7
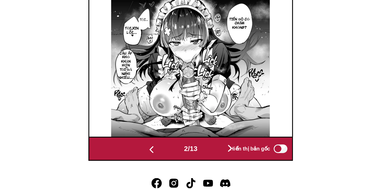
click at [204, 158] on button "button" at bounding box center [214, 157] width 31 height 7
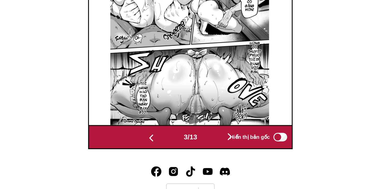
click at [212, 160] on div "Hiển thị bản gốc" at bounding box center [230, 157] width 38 height 7
drag, startPoint x: 207, startPoint y: 161, endPoint x: 205, endPoint y: 122, distance: 39.8
click at [206, 161] on button "button" at bounding box center [214, 157] width 31 height 7
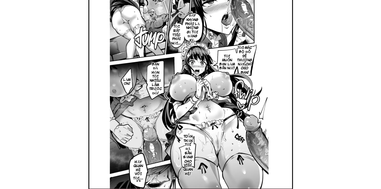
click at [205, 121] on img at bounding box center [190, 82] width 96 height 135
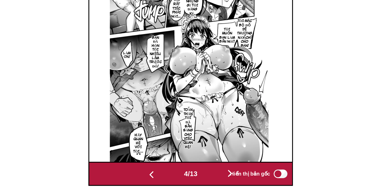
scroll to position [173, 0]
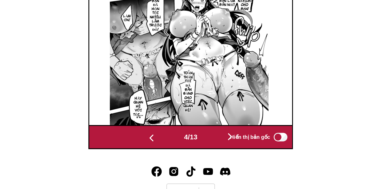
click at [204, 160] on button "button" at bounding box center [214, 157] width 31 height 7
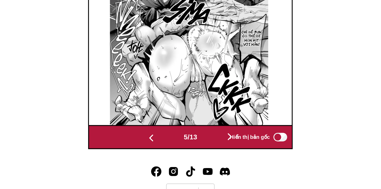
click at [216, 151] on div "5 / 13 Hiển thị bản gốc" at bounding box center [190, 157] width 123 height 14
click at [213, 153] on div "5 / 13 Hiển thị bản gốc" at bounding box center [190, 157] width 123 height 14
click at [210, 158] on button "button" at bounding box center [214, 157] width 31 height 7
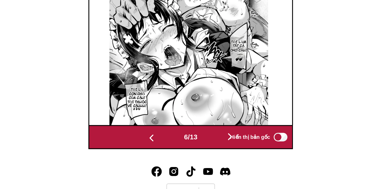
click at [212, 157] on div "Hiển thị bản gốc" at bounding box center [230, 157] width 38 height 7
click at [209, 160] on button "button" at bounding box center [214, 157] width 31 height 7
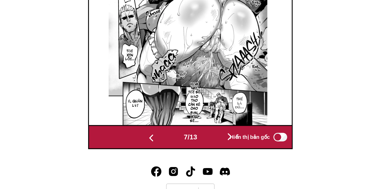
click at [206, 159] on button "button" at bounding box center [214, 157] width 31 height 7
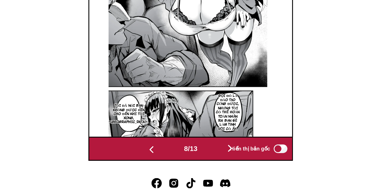
click at [206, 157] on button "button" at bounding box center [214, 157] width 31 height 7
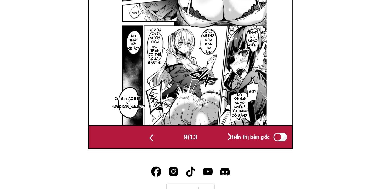
click at [208, 158] on button "button" at bounding box center [214, 157] width 31 height 7
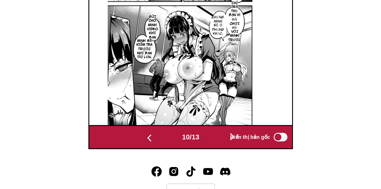
click at [208, 158] on button "button" at bounding box center [215, 157] width 31 height 7
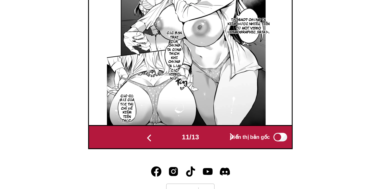
click at [207, 161] on button "button" at bounding box center [215, 157] width 31 height 7
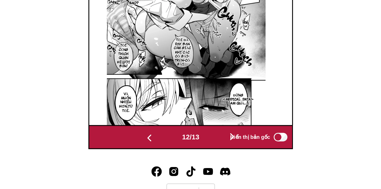
click at [207, 161] on button "button" at bounding box center [215, 157] width 31 height 7
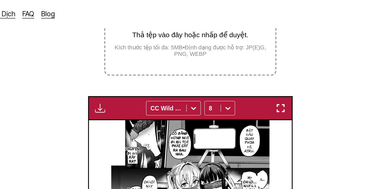
scroll to position [110, 0]
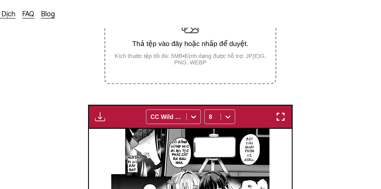
click at [141, 73] on div "Bảng tải xuống Tải xuống tất cả CC Wild Words 8" at bounding box center [190, 70] width 123 height 14
click at [136, 74] on div "Bảng tải xuống Tải xuống tất cả CC Wild Words 8" at bounding box center [190, 70] width 123 height 14
click at [137, 70] on img "button" at bounding box center [136, 70] width 6 height 6
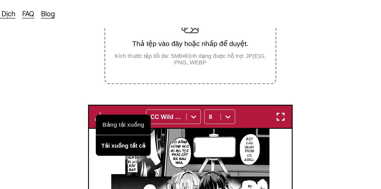
click at [149, 87] on button "Tải xuống tất cả" at bounding box center [149, 87] width 33 height 12
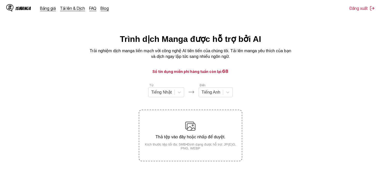
click at [176, 88] on div "Từ Tiếng Nhật" at bounding box center [166, 90] width 36 height 14
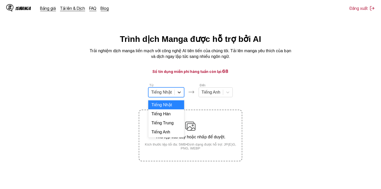
click at [176, 91] on div at bounding box center [179, 92] width 9 height 9
click at [173, 136] on div "Tiếng Anh" at bounding box center [166, 131] width 36 height 9
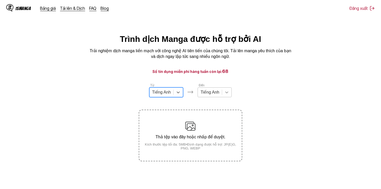
drag, startPoint x: 207, startPoint y: 104, endPoint x: 222, endPoint y: 99, distance: 15.8
click at [212, 103] on div "Từ option Tiếng Anh, selected. Tiếng Anh Đến Tiếng Anh Thả tệp vào đây hoặc nhấ…" at bounding box center [190, 122] width 103 height 78
click at [222, 97] on div at bounding box center [226, 92] width 9 height 9
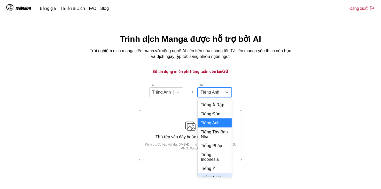
scroll to position [112, 0]
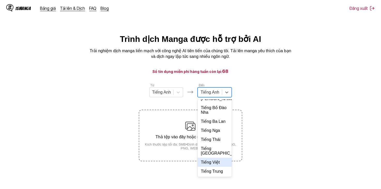
click at [213, 165] on div "Tiếng Việt" at bounding box center [215, 161] width 34 height 9
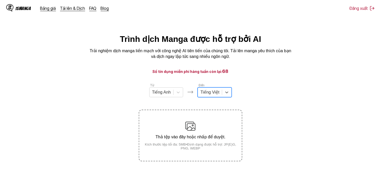
click at [274, 90] on section "Từ Tiếng Anh Đến option Tiếng Việt, selected. Tiếng Việt Thả tệp vào đây hoặc n…" at bounding box center [190, 122] width 373 height 78
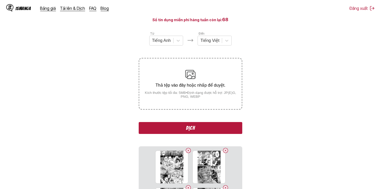
click at [220, 130] on button "Dịch" at bounding box center [190, 128] width 103 height 12
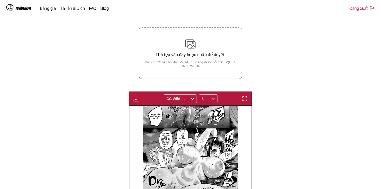
scroll to position [155, 0]
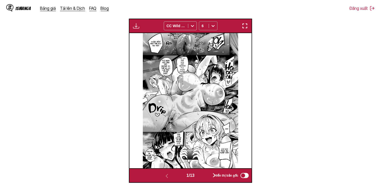
click at [215, 22] on div at bounding box center [213, 26] width 8 height 8
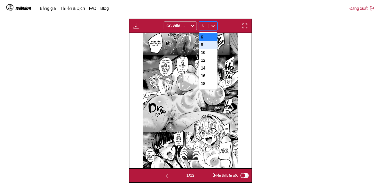
click at [209, 46] on div "8" at bounding box center [208, 45] width 19 height 8
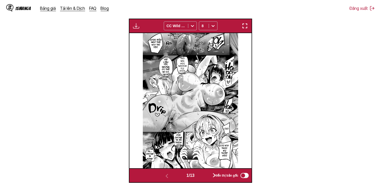
click at [136, 25] on img "button" at bounding box center [136, 26] width 6 height 6
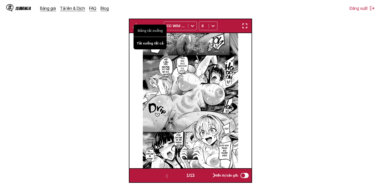
click at [146, 45] on button "Tải xuống tất cả" at bounding box center [149, 43] width 33 height 12
